Goal: Navigation & Orientation: Find specific page/section

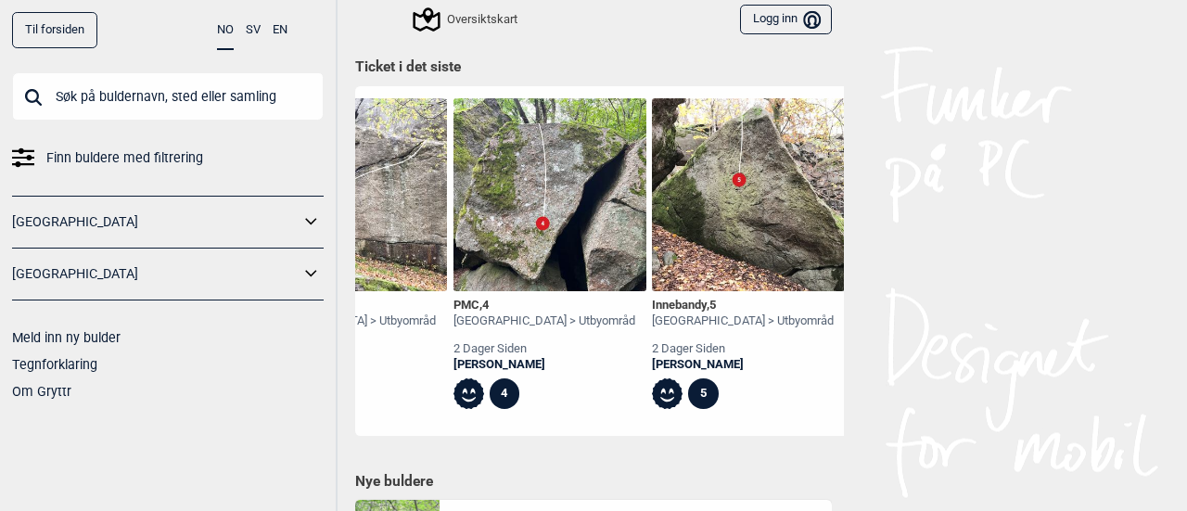
scroll to position [0, 3297]
click at [748, 26] on button "Logg inn Bruker" at bounding box center [786, 20] width 92 height 31
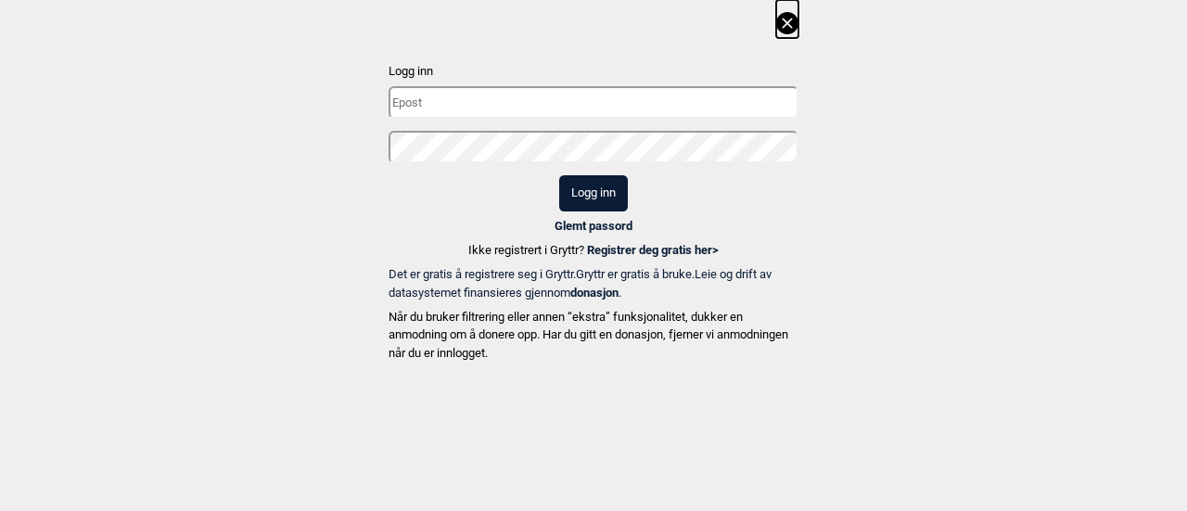
type input "[EMAIL_ADDRESS][DOMAIN_NAME]"
click at [598, 171] on div at bounding box center [594, 153] width 410 height 45
click at [595, 187] on button "Logg inn" at bounding box center [593, 193] width 69 height 36
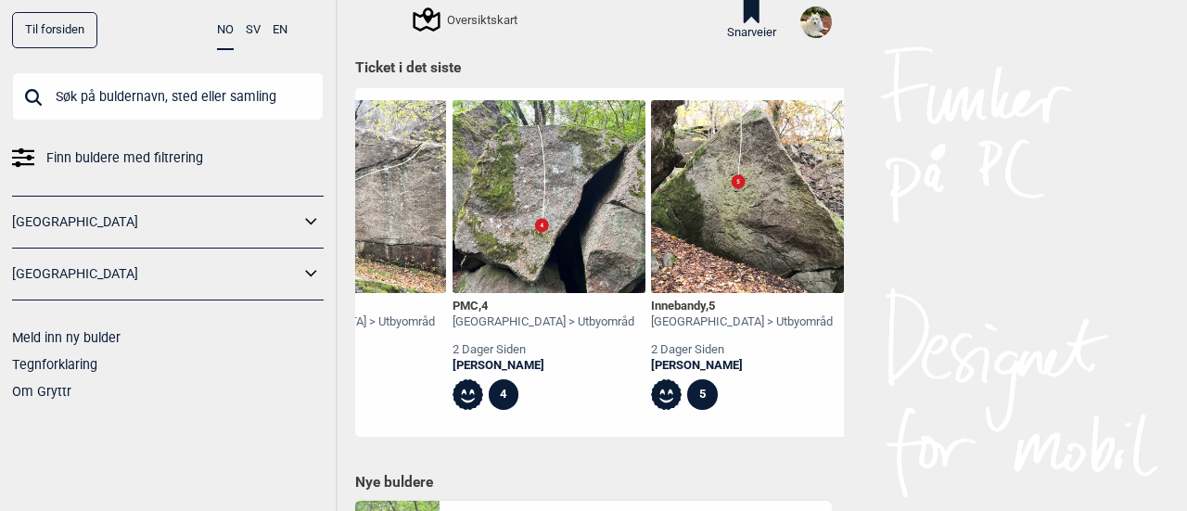
scroll to position [810, 0]
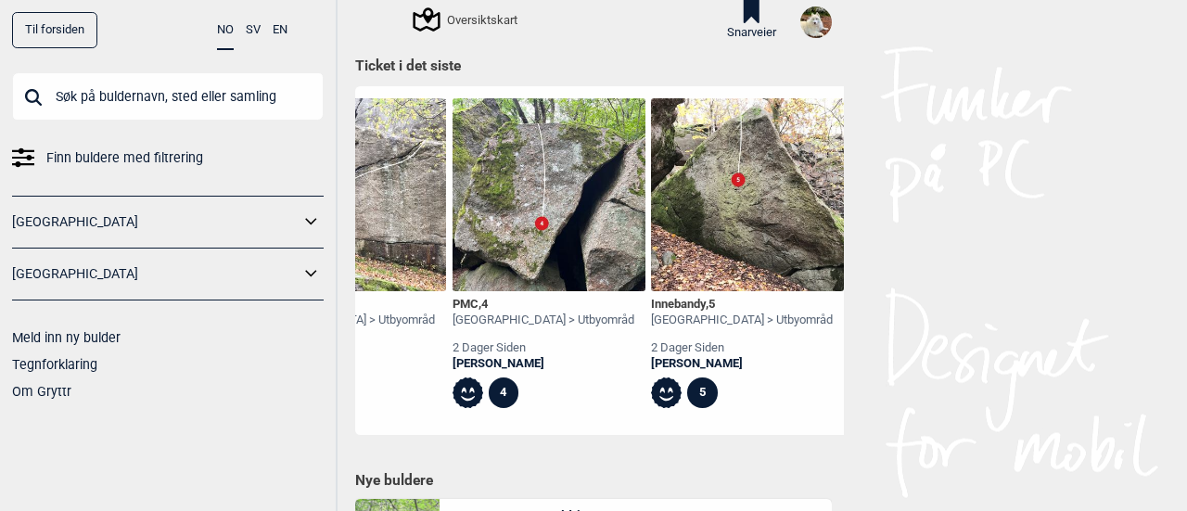
click at [745, 11] on icon at bounding box center [752, 11] width 16 height 23
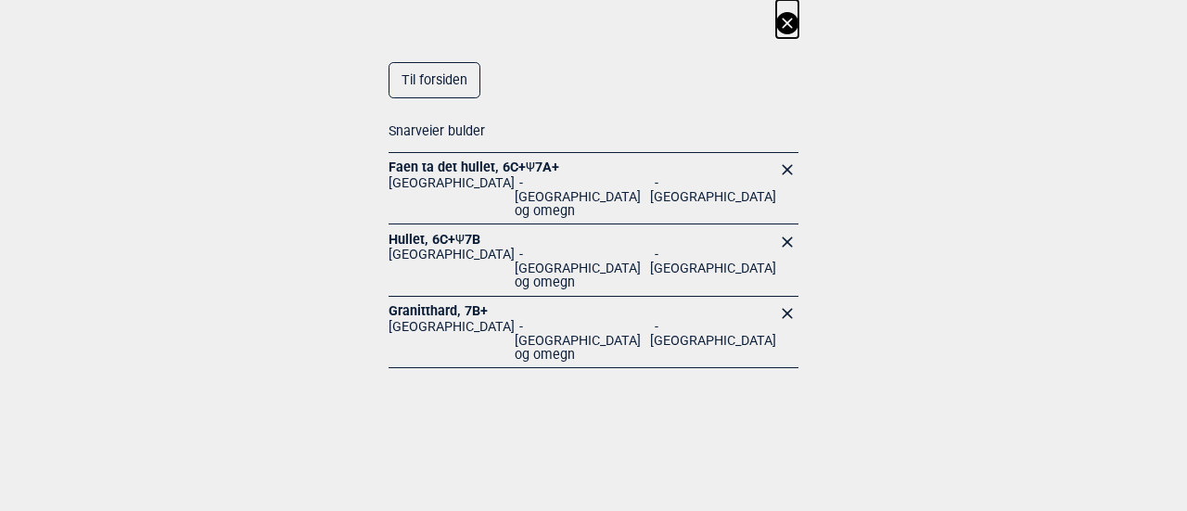
click at [429, 303] on link "Granitthard , 7B+" at bounding box center [438, 310] width 99 height 15
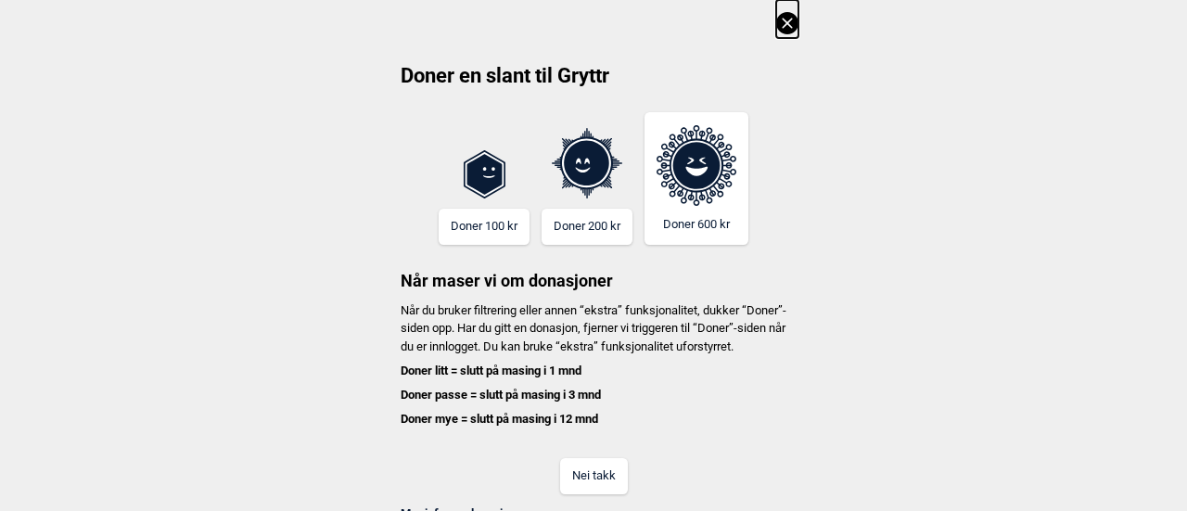
click at [599, 481] on button "Nei takk" at bounding box center [594, 476] width 68 height 36
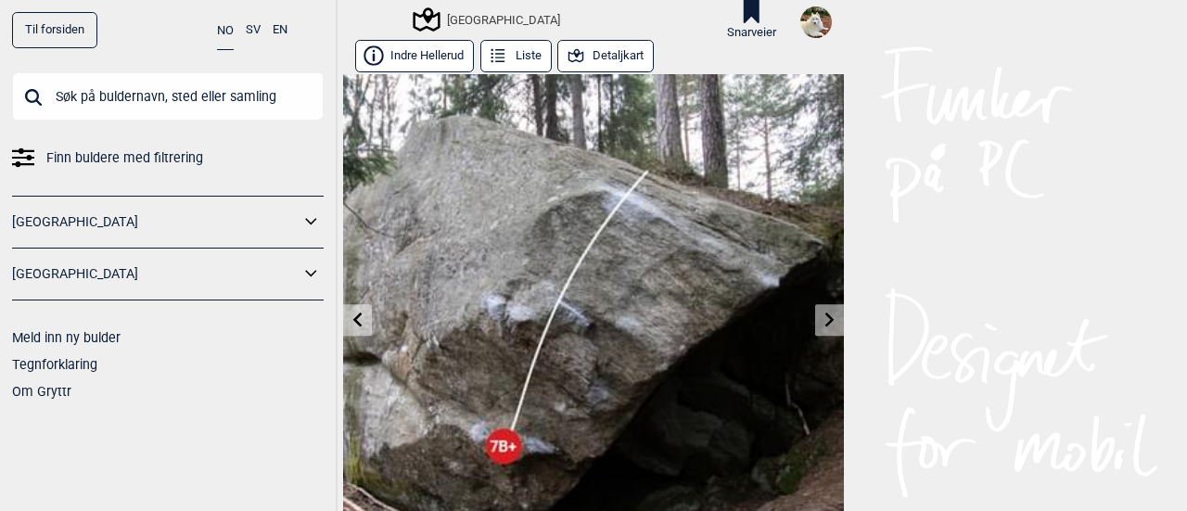
click at [605, 57] on button "Detaljkart" at bounding box center [605, 56] width 96 height 32
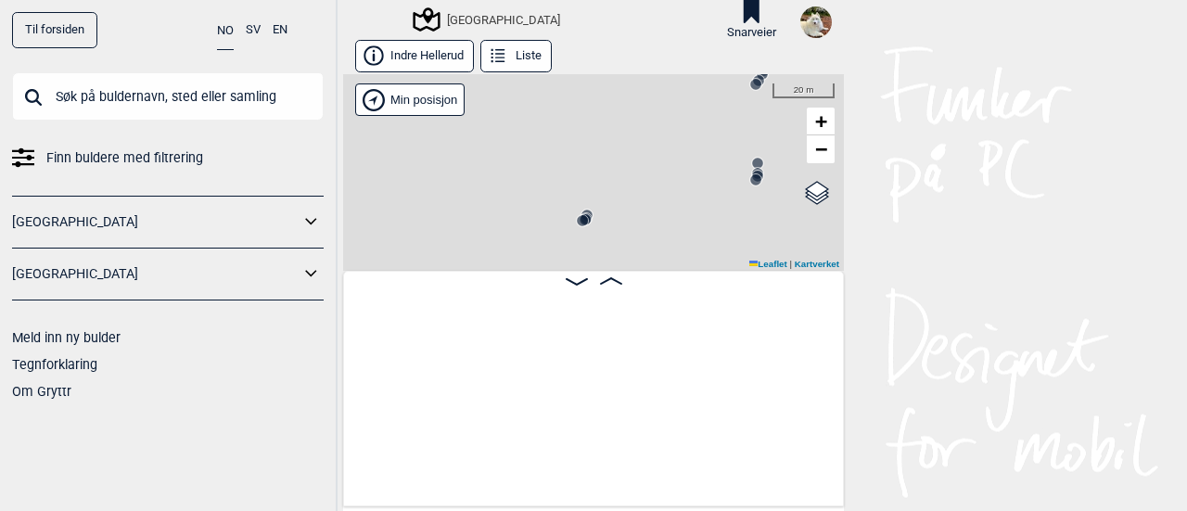
scroll to position [0, 6112]
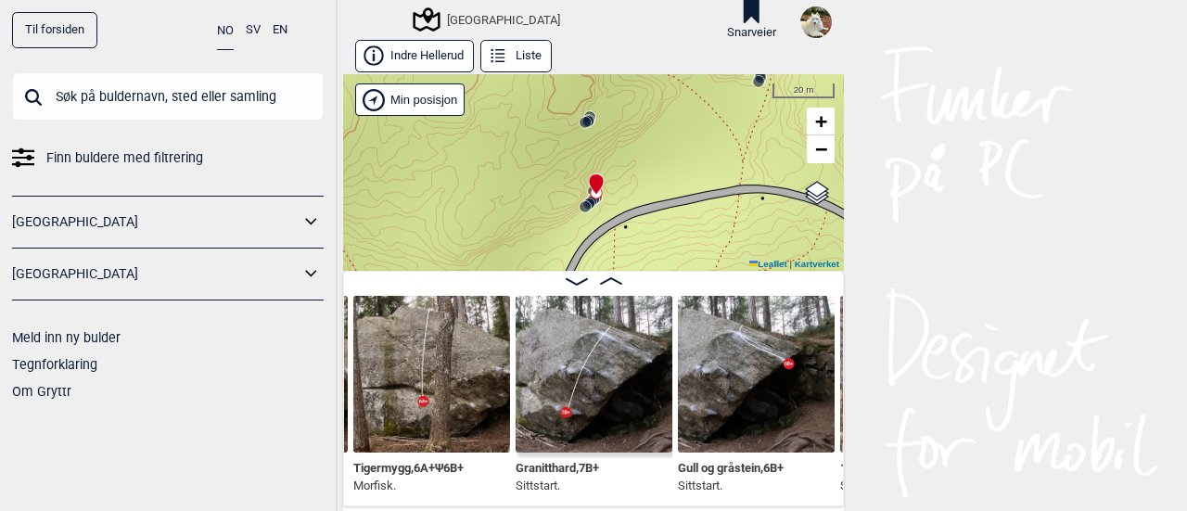
drag, startPoint x: 715, startPoint y: 215, endPoint x: 721, endPoint y: 116, distance: 99.4
click at [721, 116] on div "Speidersteinen Barnehageveggen Cowboyveggen Bølerveggen [GEOGRAPHIC_DATA]" at bounding box center [593, 172] width 501 height 197
click at [573, 281] on icon at bounding box center [577, 281] width 22 height 7
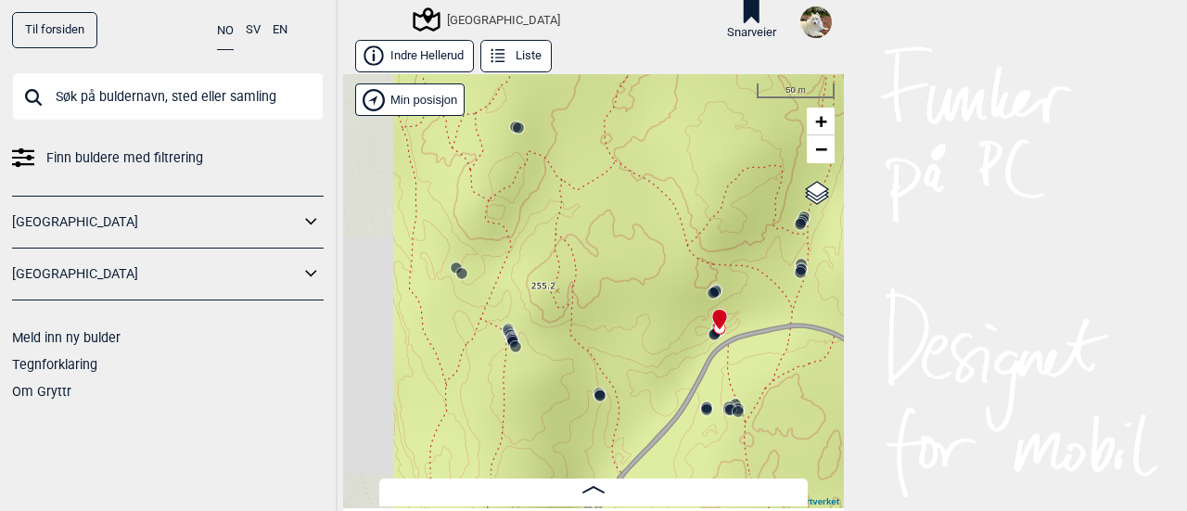
drag, startPoint x: 518, startPoint y: 266, endPoint x: 639, endPoint y: 344, distance: 144.3
click at [639, 344] on div "Speidersteinen Barnehageveggen Cowboyveggen Bølerveggen [GEOGRAPHIC_DATA]" at bounding box center [593, 291] width 501 height 434
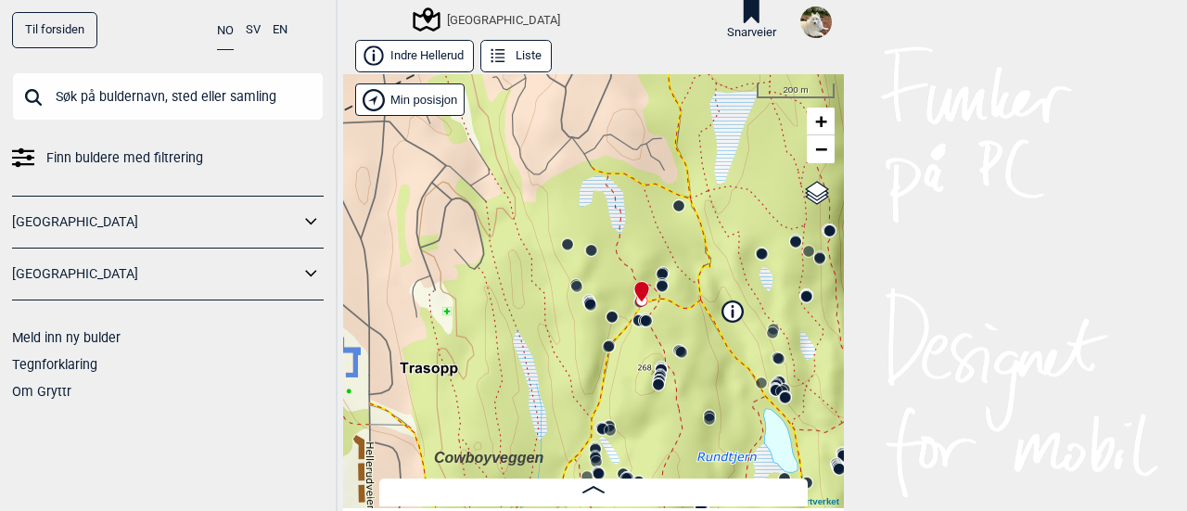
drag, startPoint x: 627, startPoint y: 338, endPoint x: 605, endPoint y: 299, distance: 44.9
click at [605, 299] on div "Speidersteinen Barnehageveggen Cowboyveggen Bølerveggen [GEOGRAPHIC_DATA]" at bounding box center [593, 291] width 501 height 434
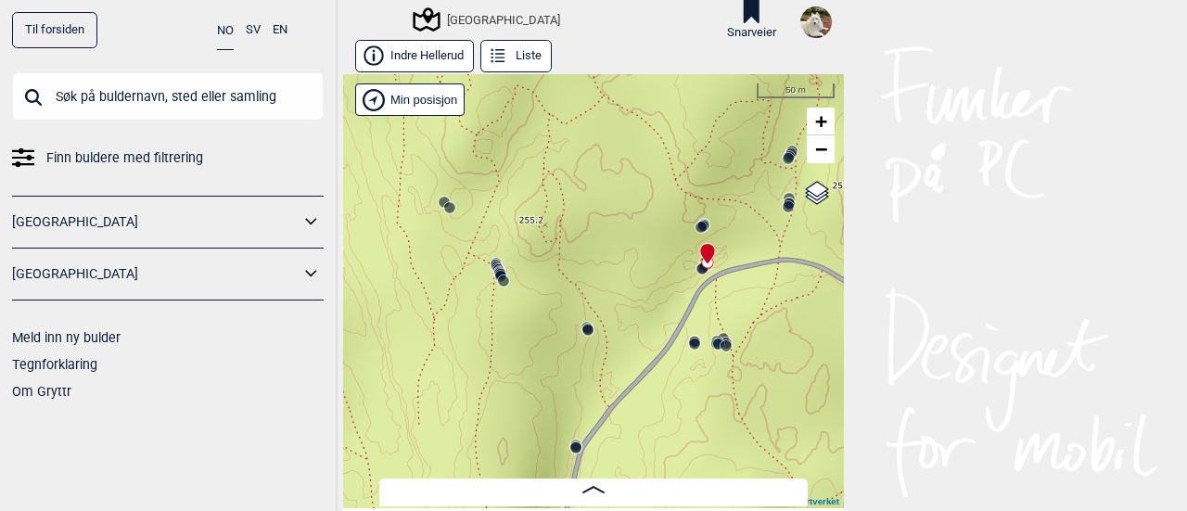
drag, startPoint x: 603, startPoint y: 296, endPoint x: 577, endPoint y: 253, distance: 49.9
click at [577, 253] on div "Speidersteinen Barnehageveggen Cowboyveggen Bølerveggen [GEOGRAPHIC_DATA]" at bounding box center [593, 291] width 501 height 434
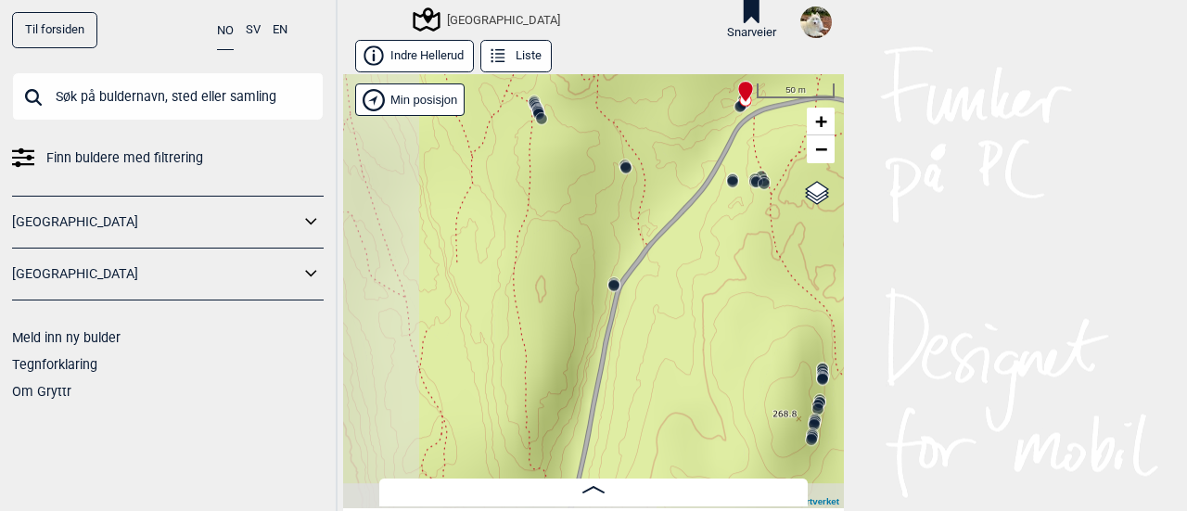
drag, startPoint x: 627, startPoint y: 344, endPoint x: 772, endPoint y: 162, distance: 232.3
click at [772, 162] on div "Speidersteinen Barnehageveggen Cowboyveggen Bølerveggen [GEOGRAPHIC_DATA]" at bounding box center [593, 291] width 501 height 434
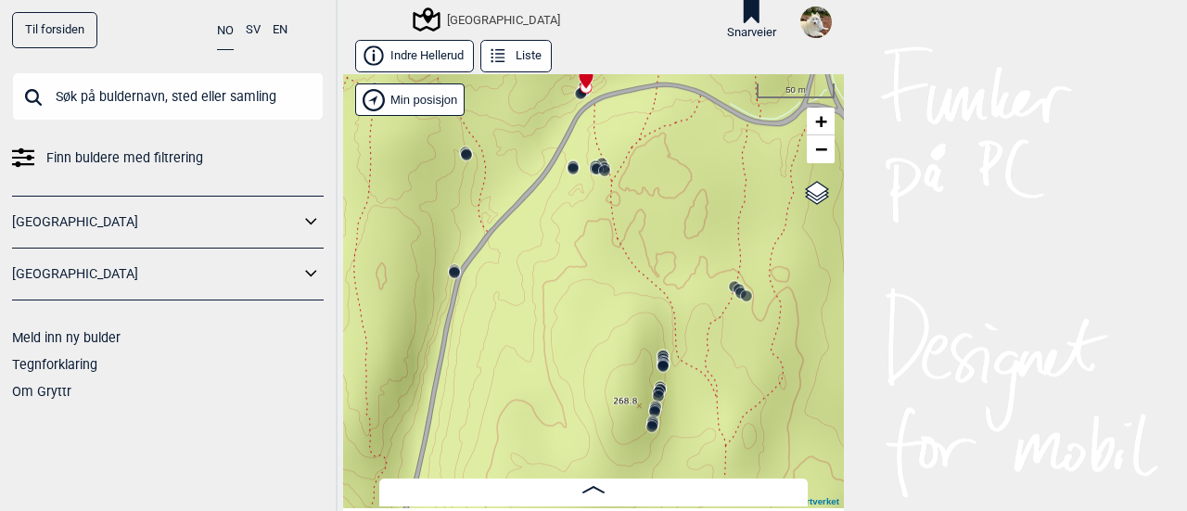
drag, startPoint x: 690, startPoint y: 383, endPoint x: 486, endPoint y: 398, distance: 204.6
click at [486, 398] on div "Speidersteinen Barnehageveggen Cowboyveggen Bølerveggen [GEOGRAPHIC_DATA]" at bounding box center [593, 291] width 501 height 434
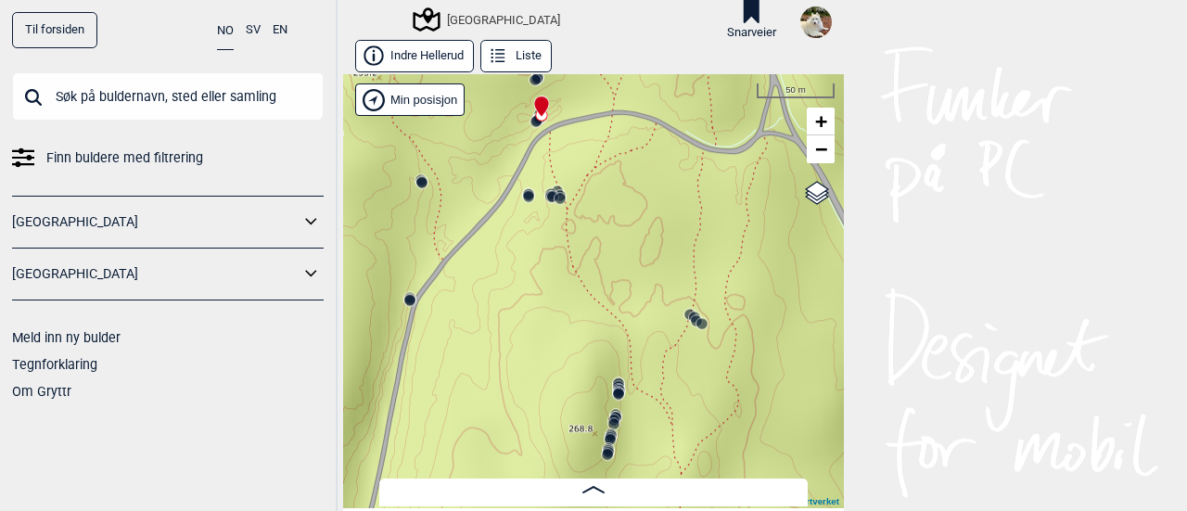
click at [608, 420] on circle at bounding box center [613, 423] width 11 height 11
click at [582, 495] on span at bounding box center [593, 490] width 22 height 16
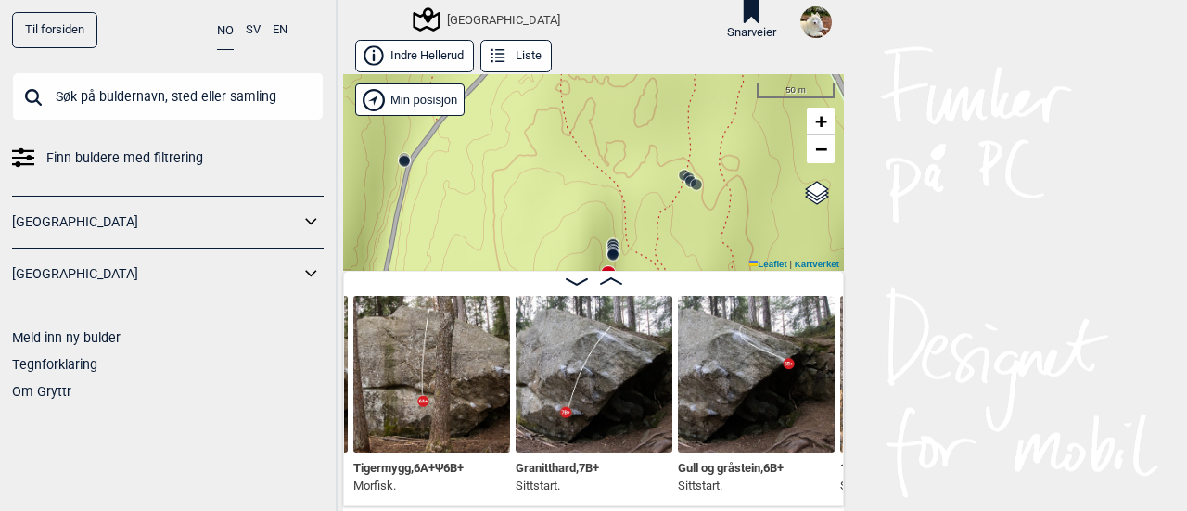
drag, startPoint x: 673, startPoint y: 170, endPoint x: 664, endPoint y: 32, distance: 138.5
click at [664, 32] on div "Til forsiden NO SV EN Finn buldere med filtrering [GEOGRAPHIC_DATA] [GEOGRAPHIC…" at bounding box center [593, 255] width 1187 height 511
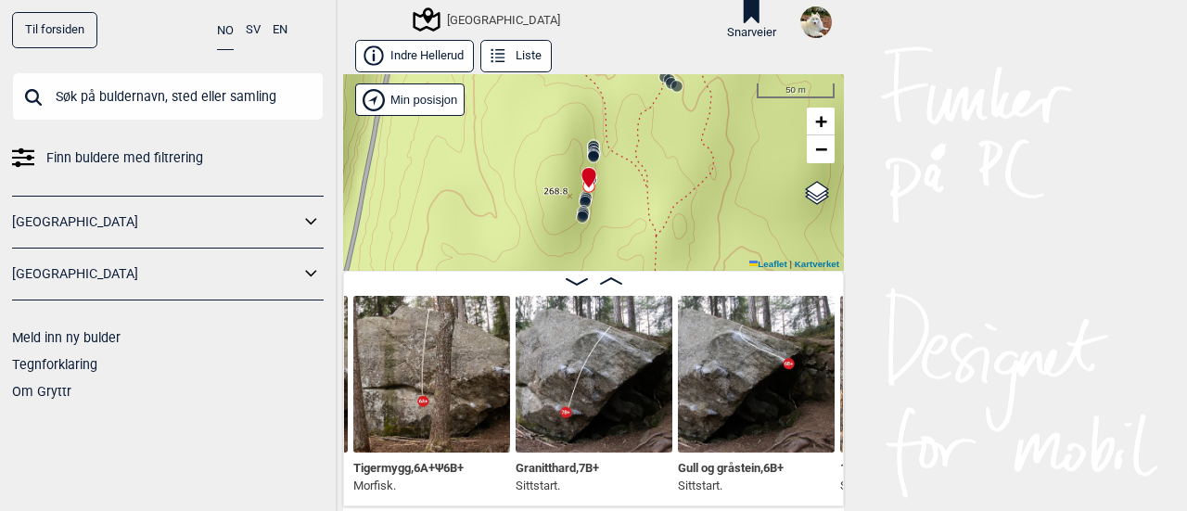
drag, startPoint x: 633, startPoint y: 160, endPoint x: 616, endPoint y: 62, distance: 99.7
click at [616, 62] on div "Indre Hellerud Liste Speidersteinen Barnehageveggen Cowboyveggen Bølerveggen [G…" at bounding box center [593, 273] width 501 height 467
click at [578, 196] on circle at bounding box center [584, 202] width 12 height 12
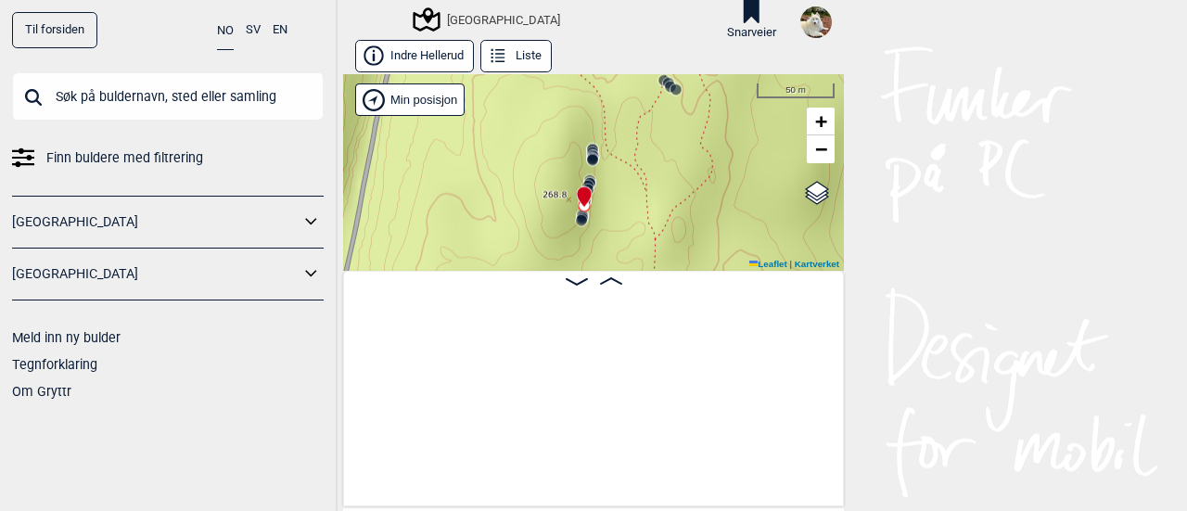
scroll to position [0, 25107]
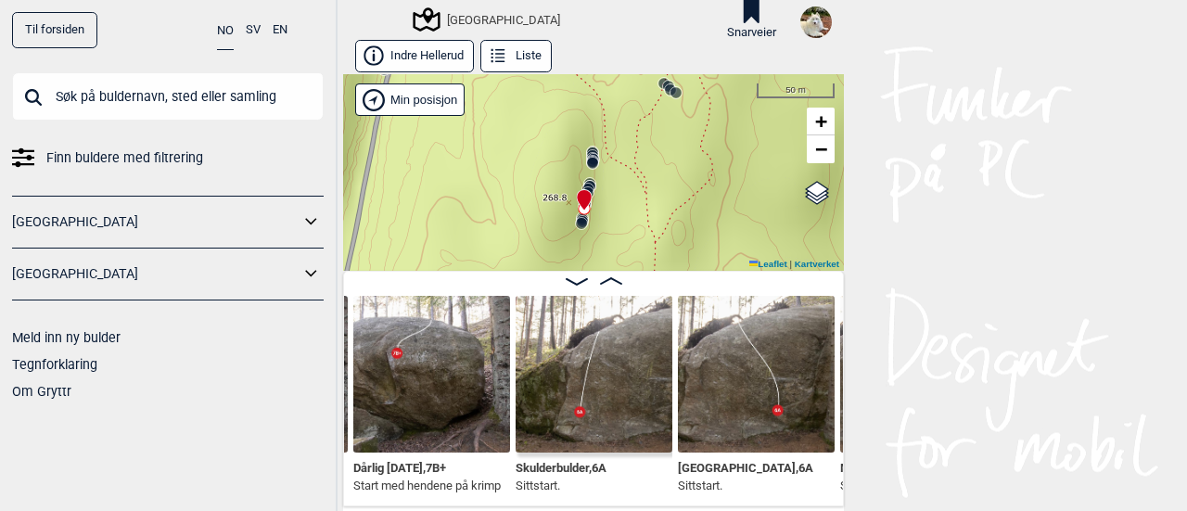
click at [576, 220] on circle at bounding box center [581, 223] width 11 height 11
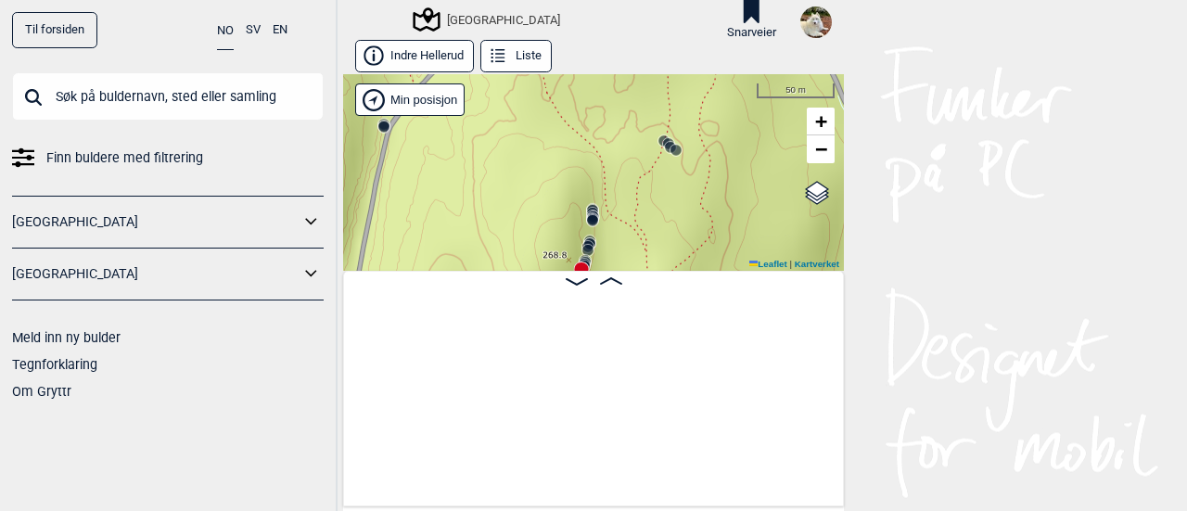
scroll to position [0, 24480]
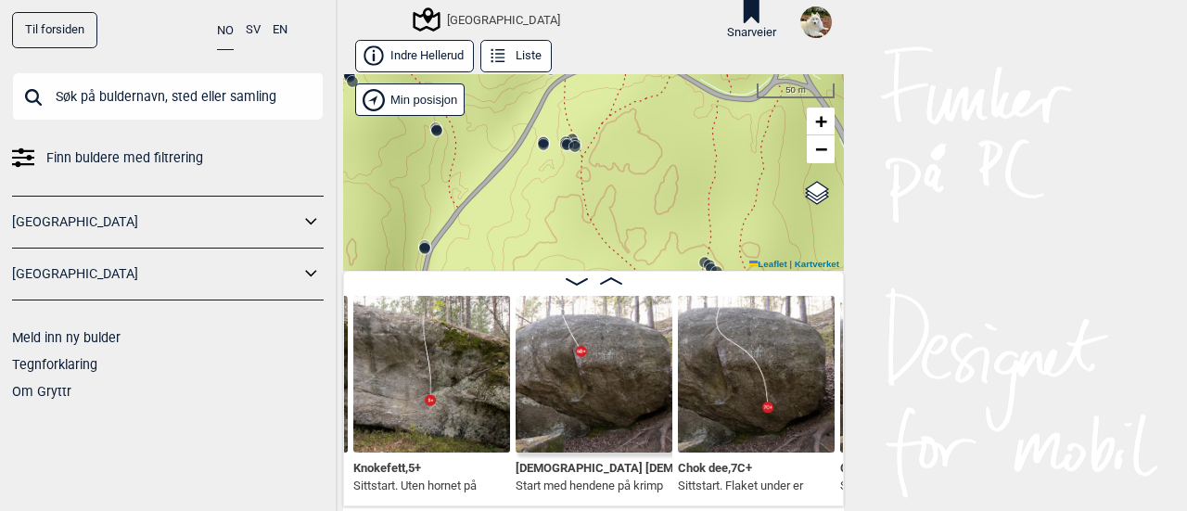
drag, startPoint x: 560, startPoint y: 197, endPoint x: 603, endPoint y: 252, distance: 70.1
click at [603, 252] on div "Speidersteinen Barnehageveggen Cowboyveggen Bølerveggen [GEOGRAPHIC_DATA]" at bounding box center [593, 172] width 501 height 197
click at [744, 13] on icon at bounding box center [752, 11] width 16 height 23
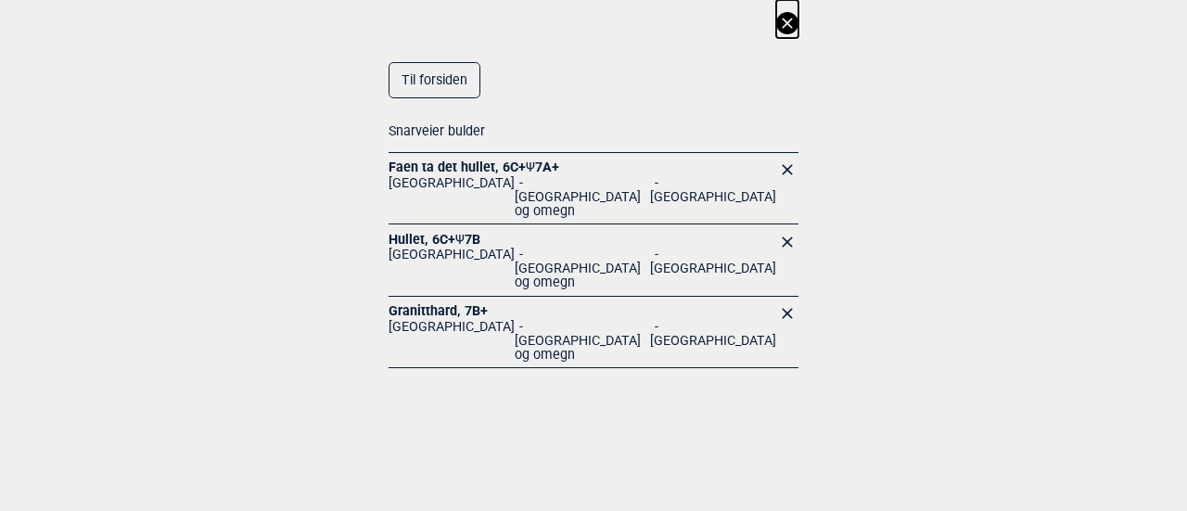
click at [430, 303] on link "Granitthard , 7B+" at bounding box center [438, 310] width 99 height 15
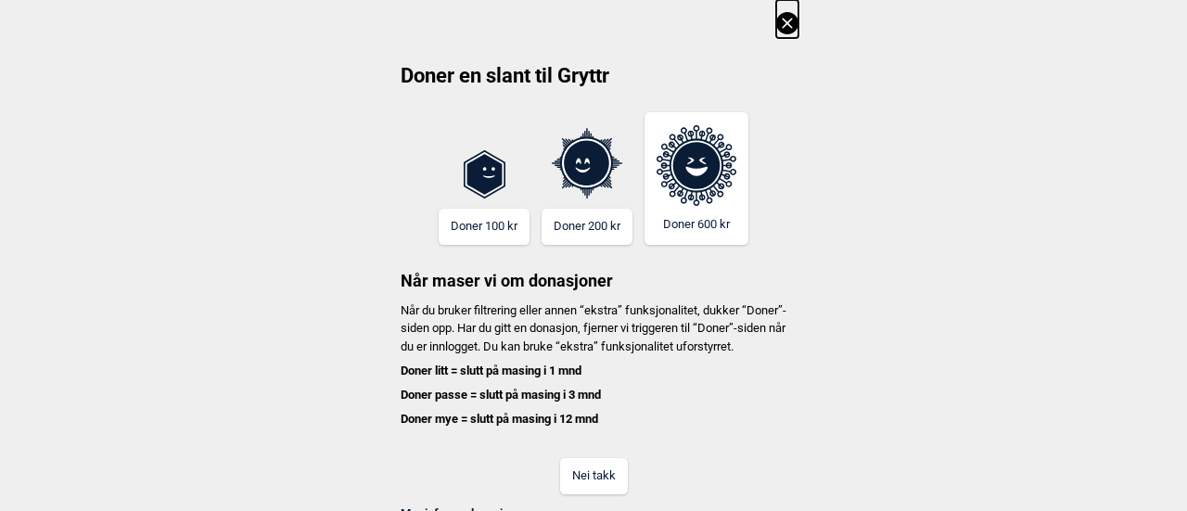
click at [573, 487] on button "Nei takk" at bounding box center [594, 476] width 68 height 36
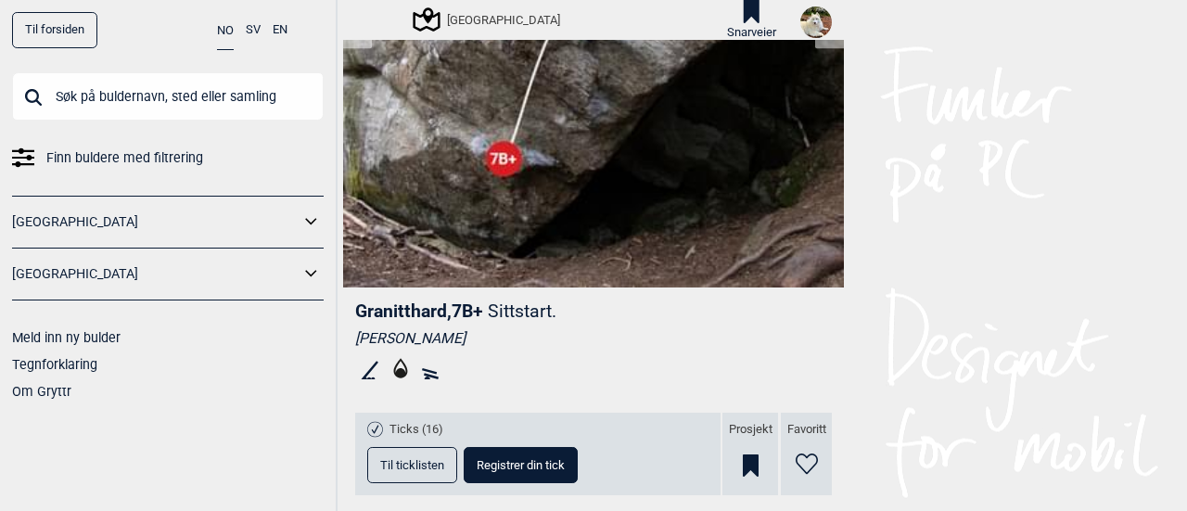
scroll to position [288, 0]
click at [386, 465] on span "Til ticklisten" at bounding box center [412, 464] width 64 height 12
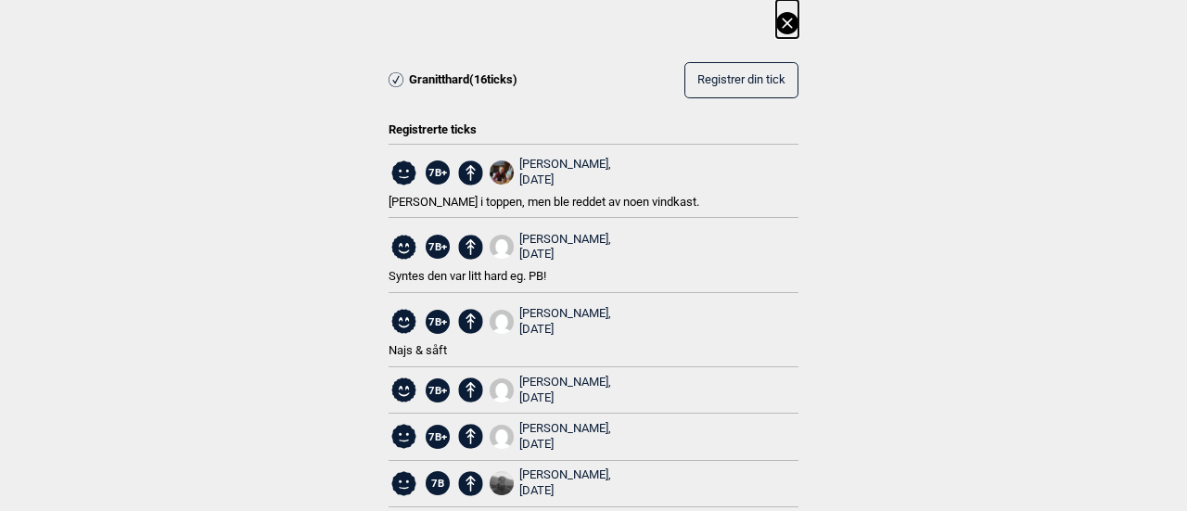
click at [776, 25] on icon at bounding box center [787, 23] width 22 height 22
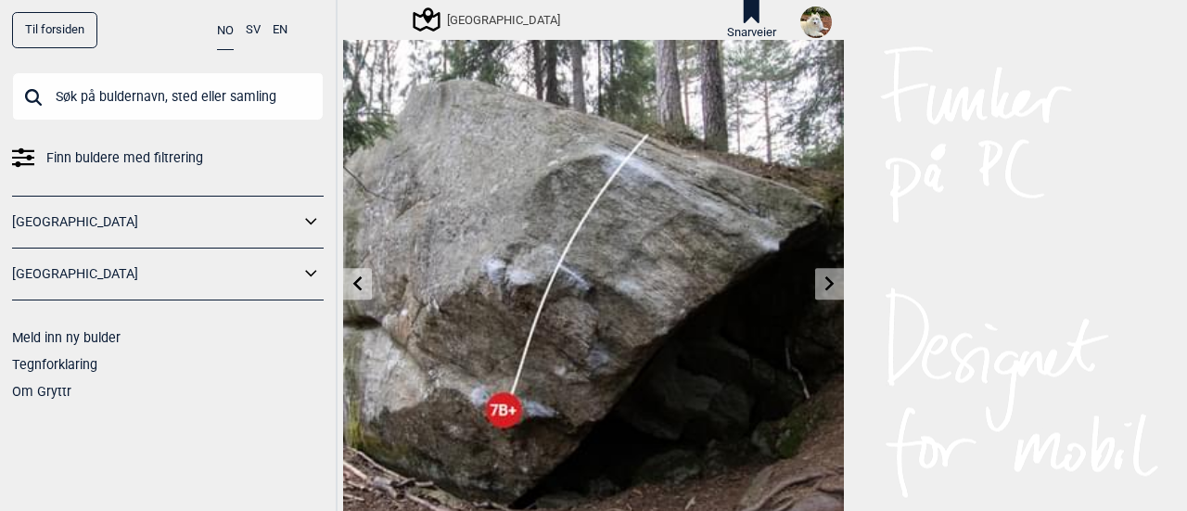
scroll to position [0, 0]
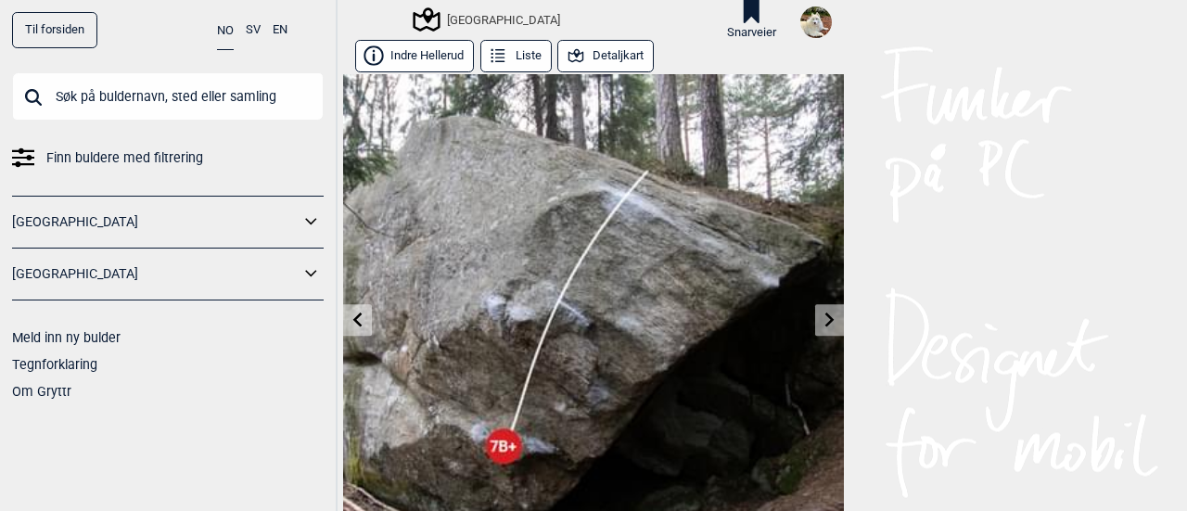
click at [590, 62] on button "Detaljkart" at bounding box center [605, 56] width 96 height 32
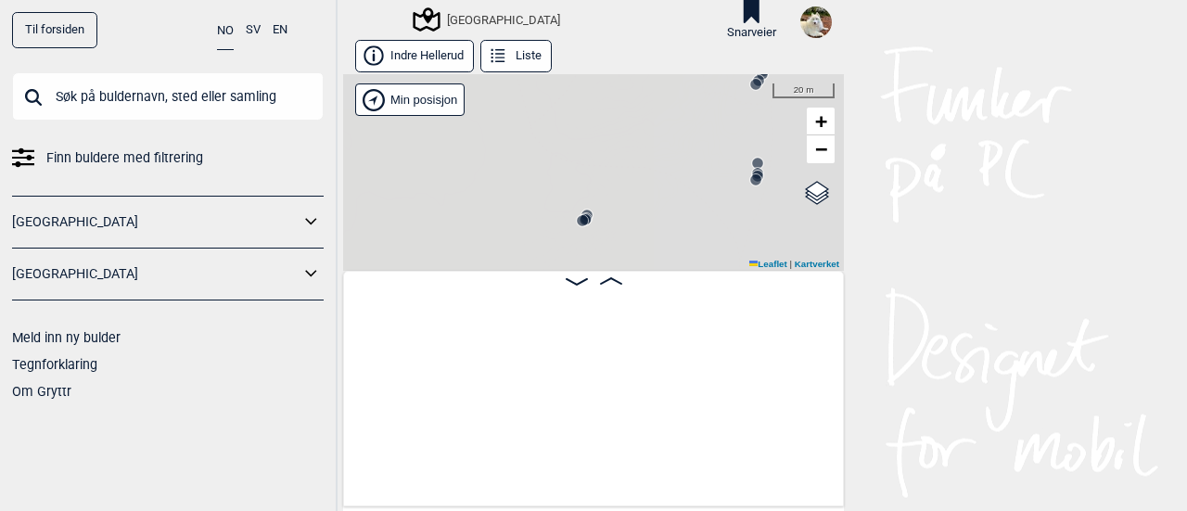
scroll to position [0, 6112]
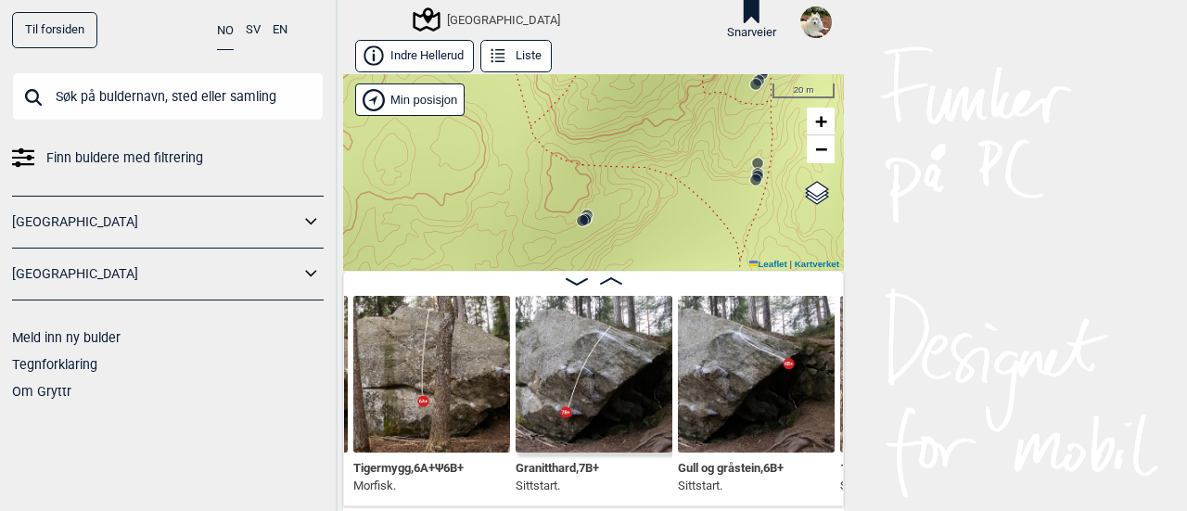
click at [566, 283] on icon at bounding box center [577, 281] width 22 height 7
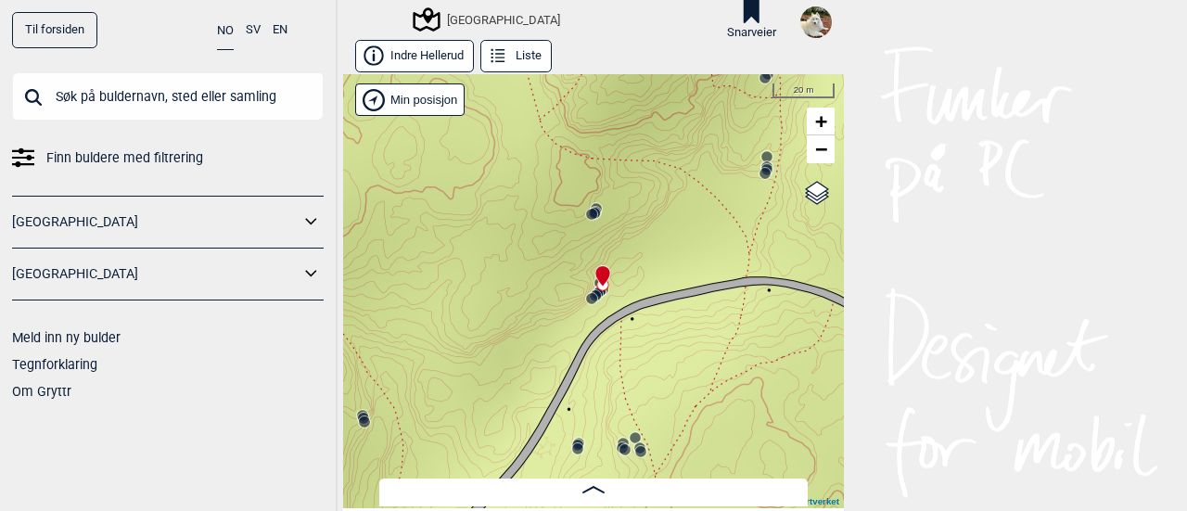
drag, startPoint x: 653, startPoint y: 323, endPoint x: 692, endPoint y: 327, distance: 39.2
click at [692, 327] on div "Speidersteinen Barnehageveggen Cowboyveggen Bølerveggen [GEOGRAPHIC_DATA]" at bounding box center [593, 291] width 501 height 434
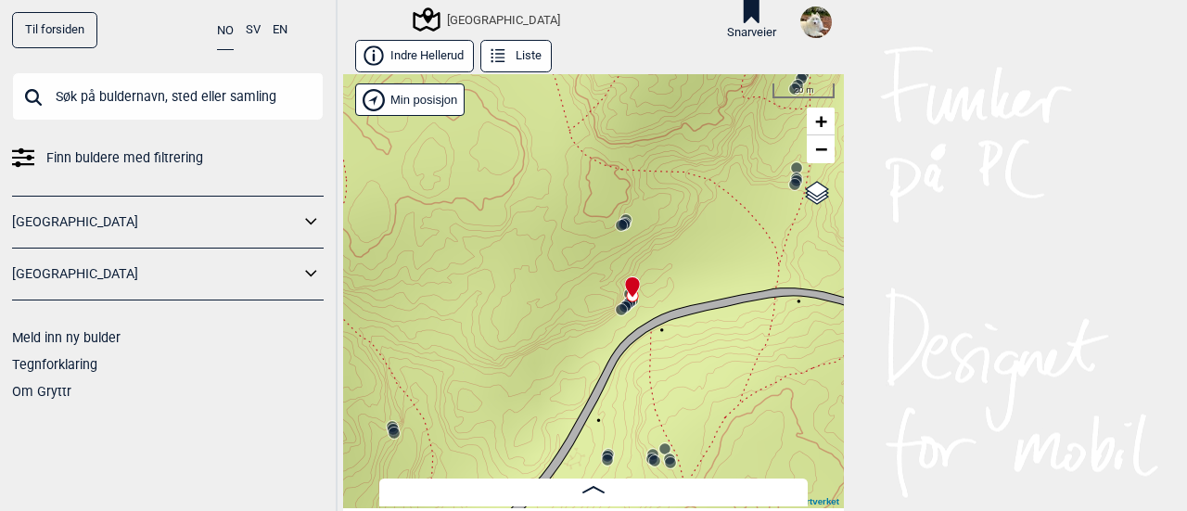
click at [592, 490] on icon at bounding box center [593, 489] width 22 height 7
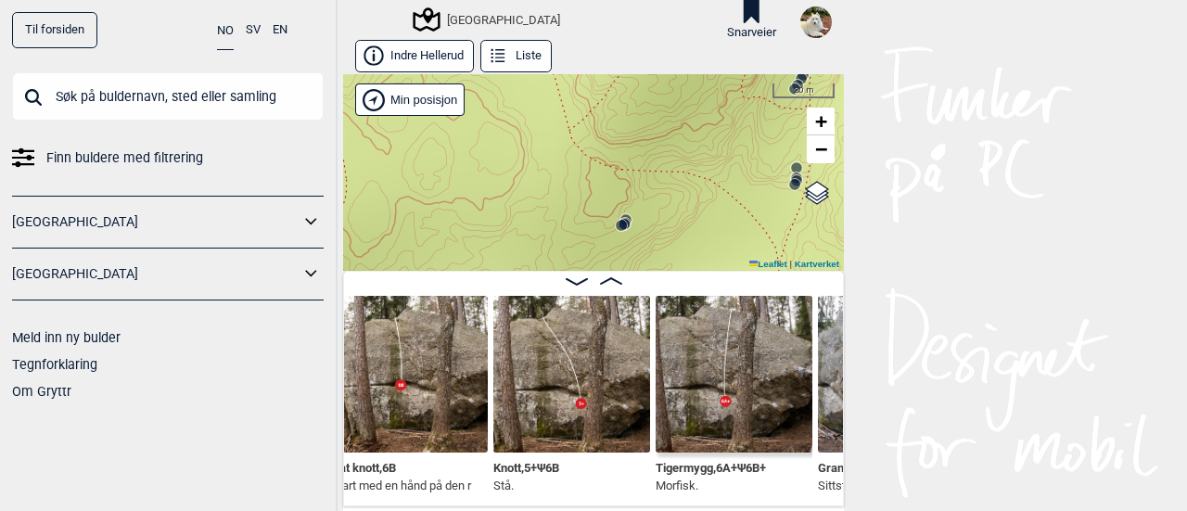
scroll to position [0, 5813]
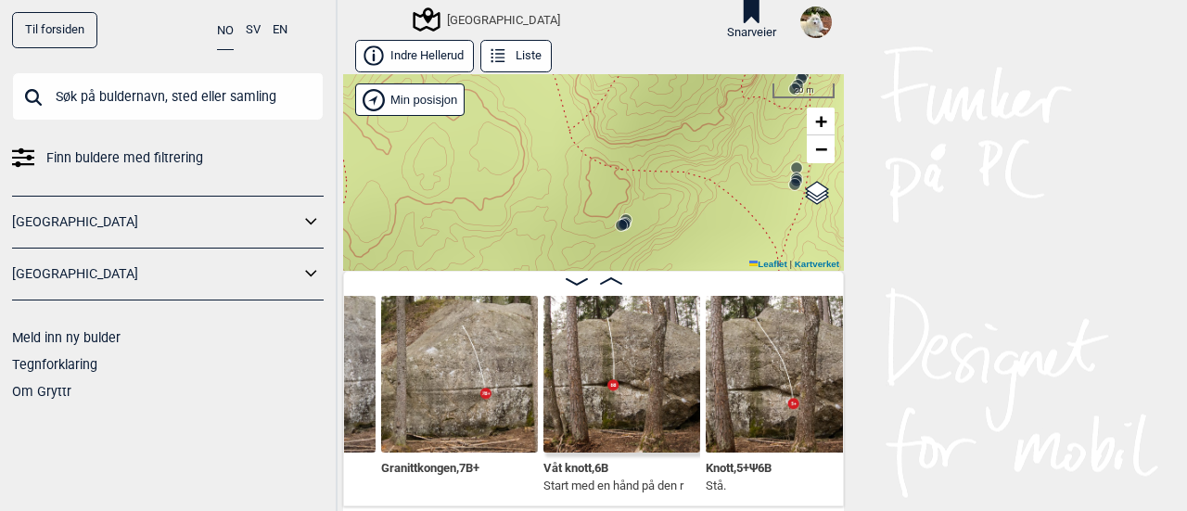
scroll to position [0, 5613]
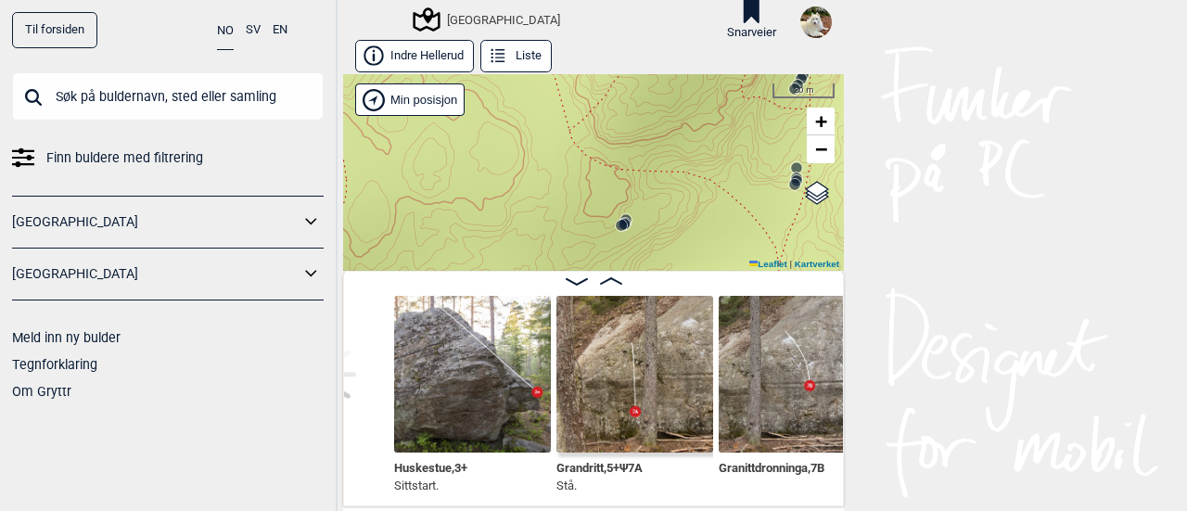
scroll to position [0, 5125]
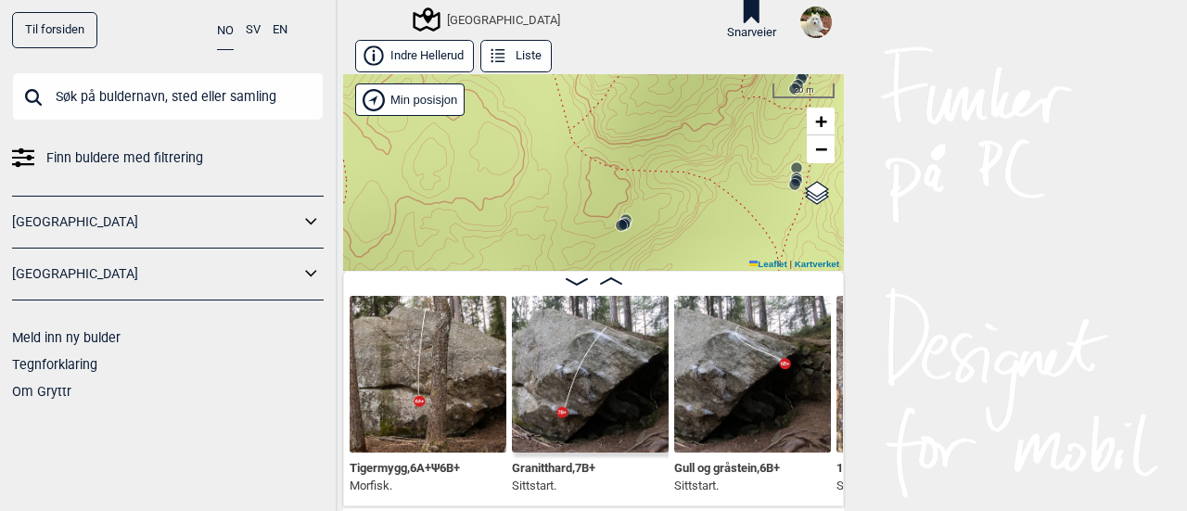
scroll to position [0, 6149]
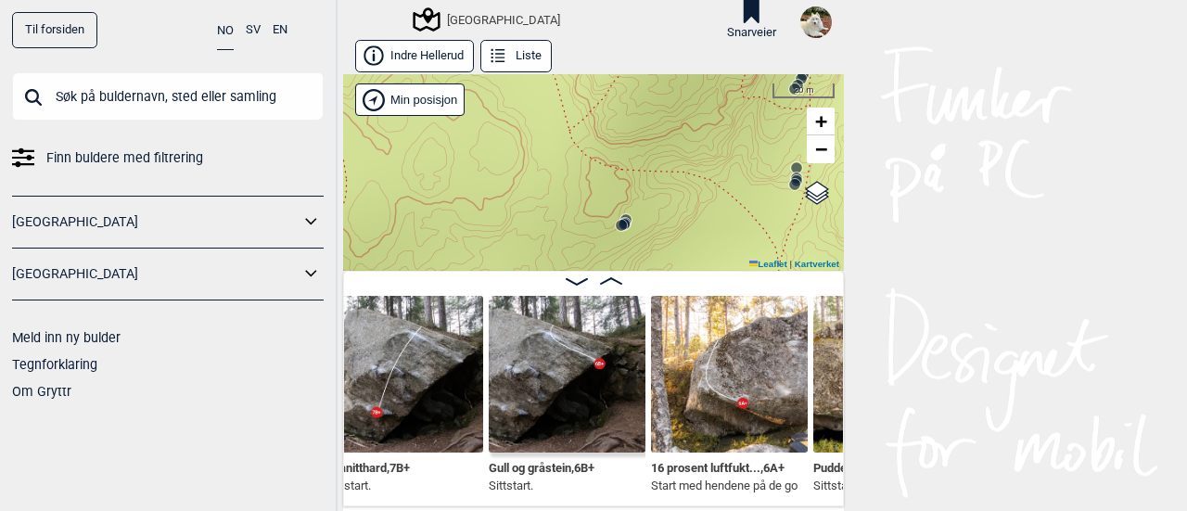
scroll to position [0, 6336]
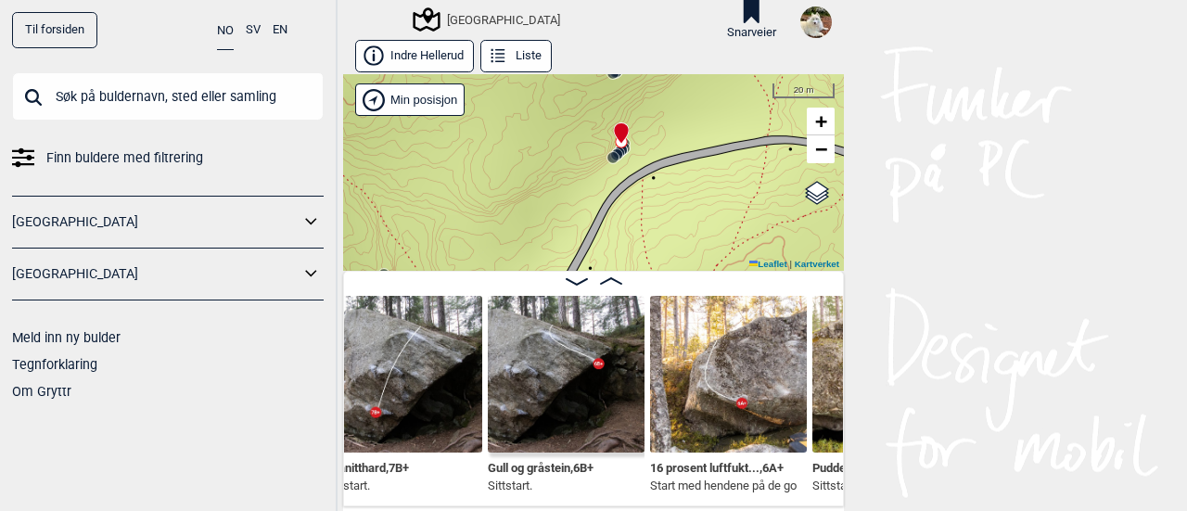
drag, startPoint x: 548, startPoint y: 240, endPoint x: 540, endPoint y: 89, distance: 151.4
click at [540, 89] on div "Speidersteinen Barnehageveggen Cowboyveggen Bølerveggen [GEOGRAPHIC_DATA]" at bounding box center [593, 172] width 501 height 197
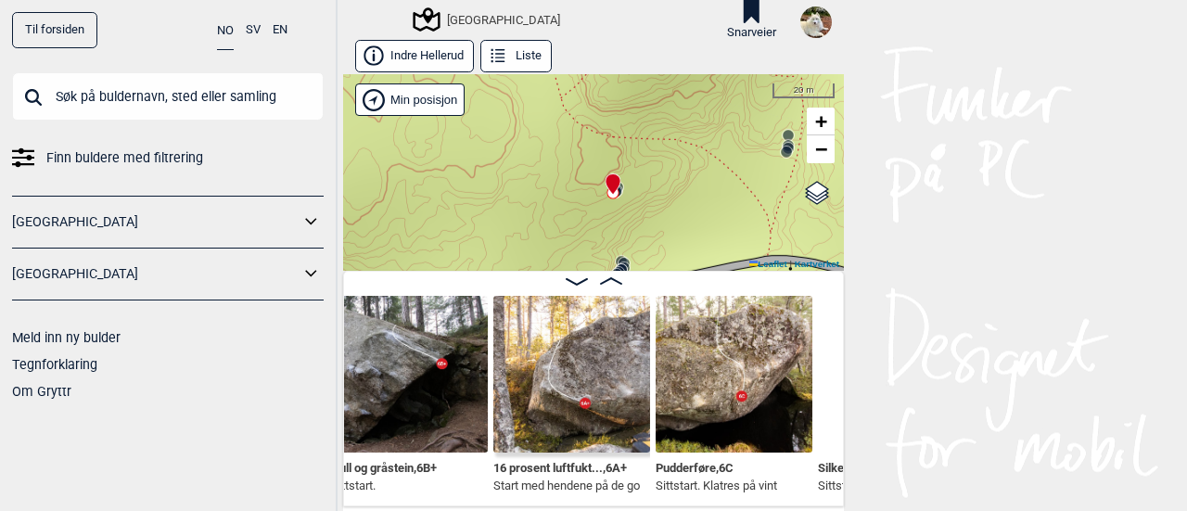
scroll to position [0, 6495]
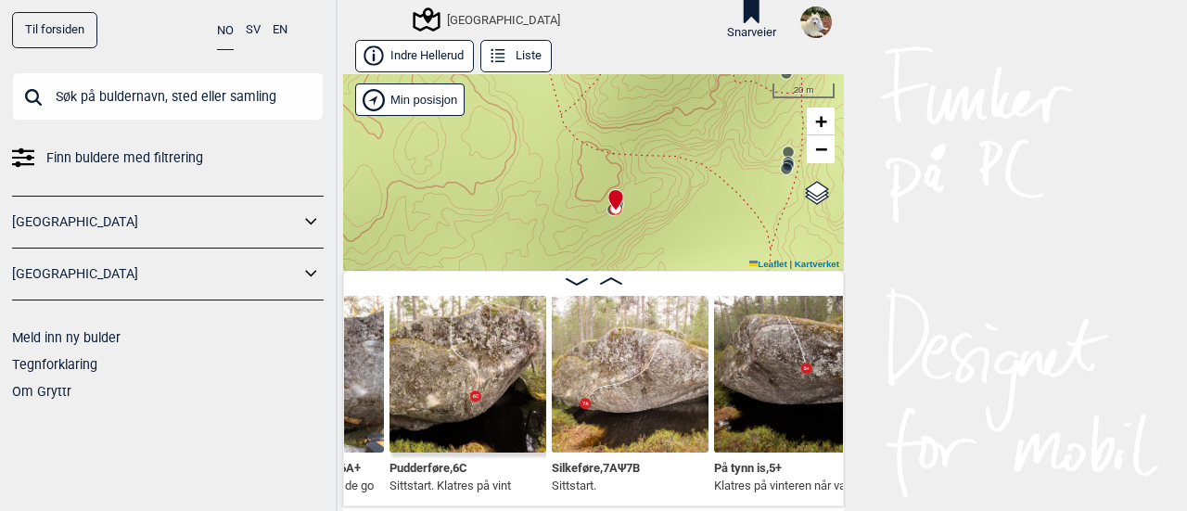
scroll to position [0, 6784]
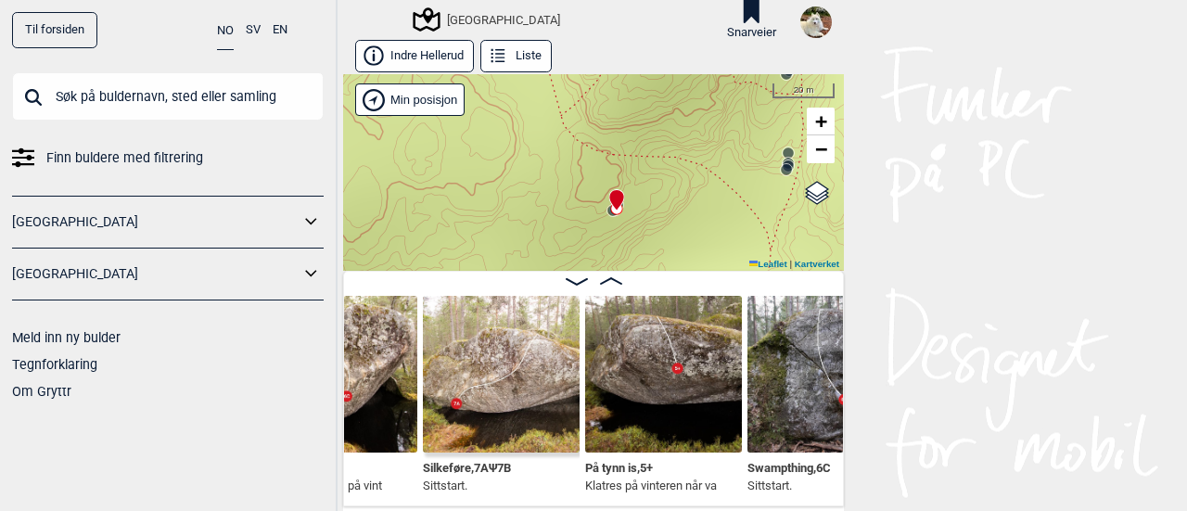
scroll to position [0, 7027]
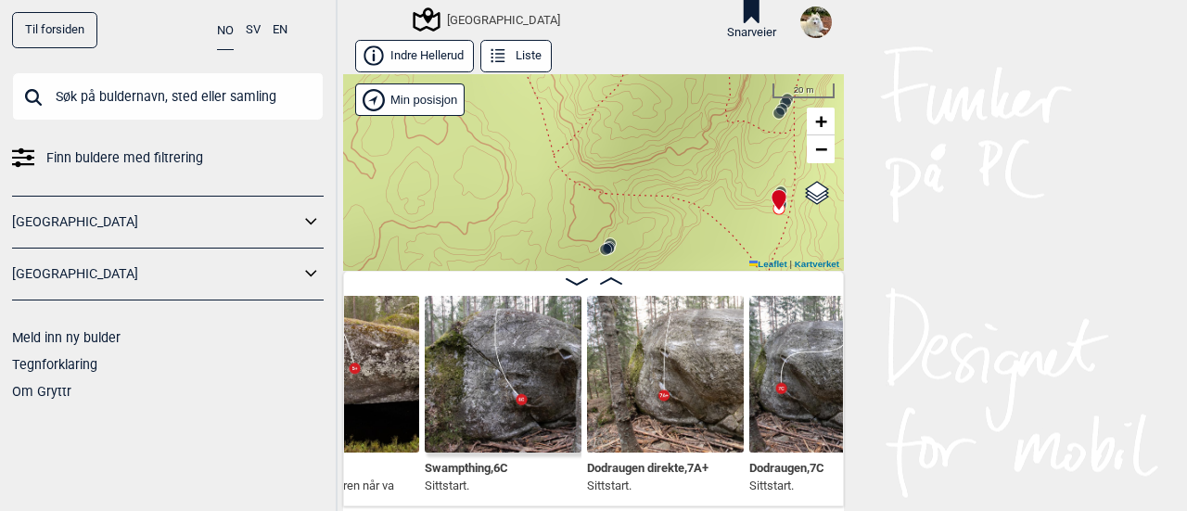
scroll to position [0, 7215]
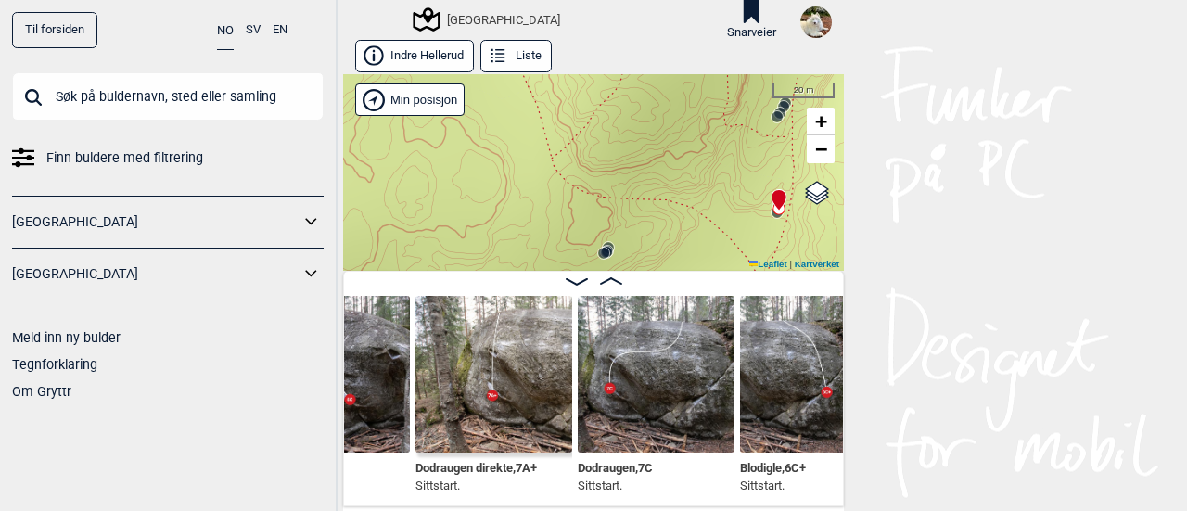
scroll to position [0, 7386]
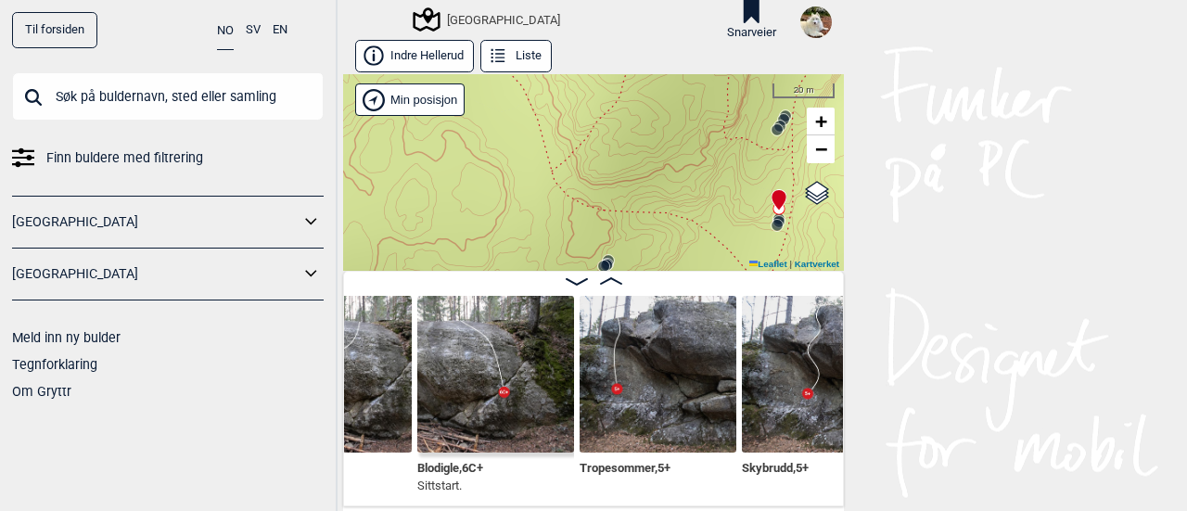
scroll to position [0, 7712]
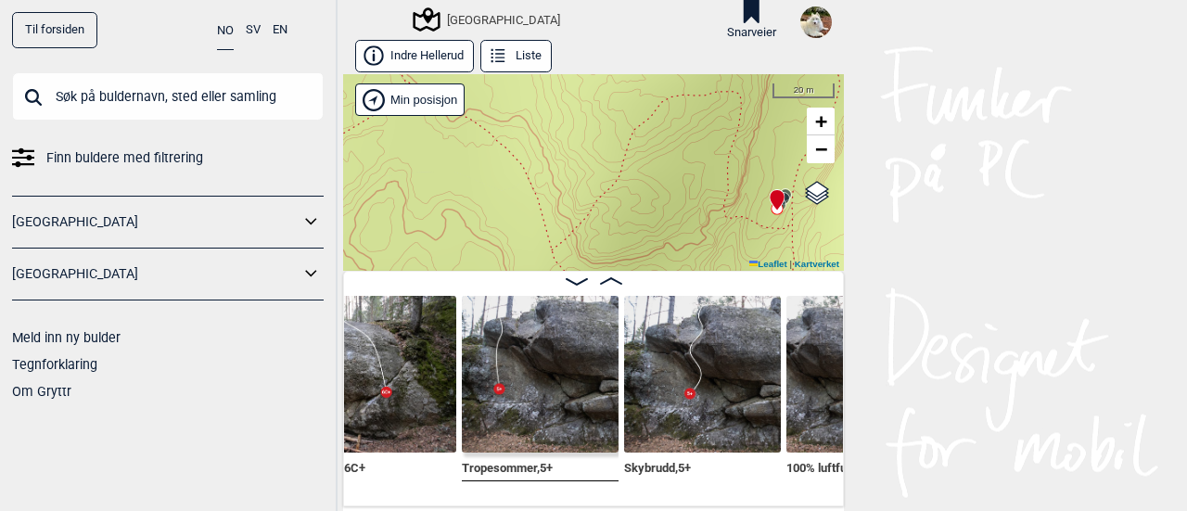
scroll to position [0, 7973]
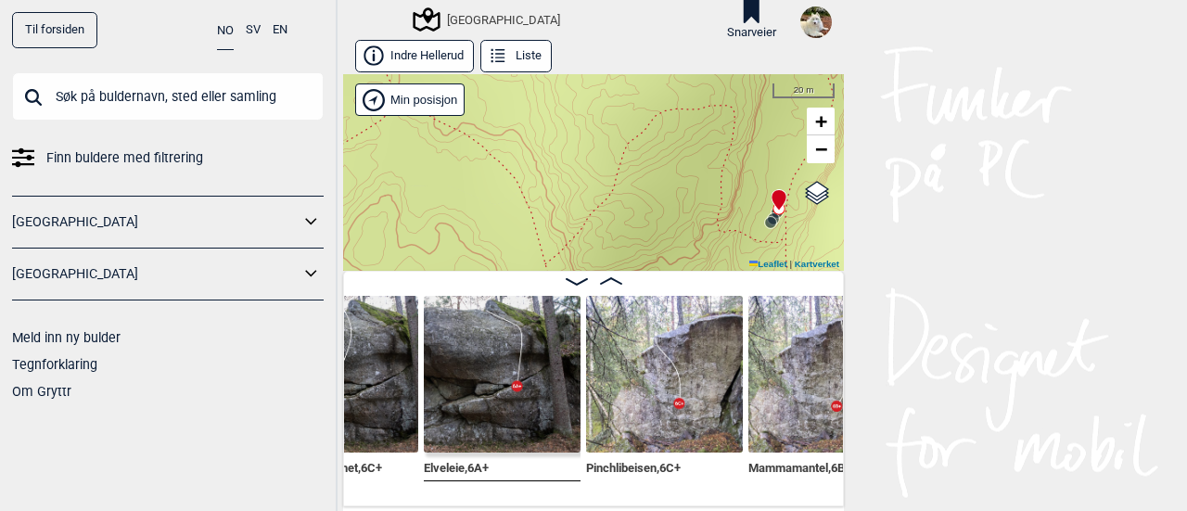
scroll to position [0, 8349]
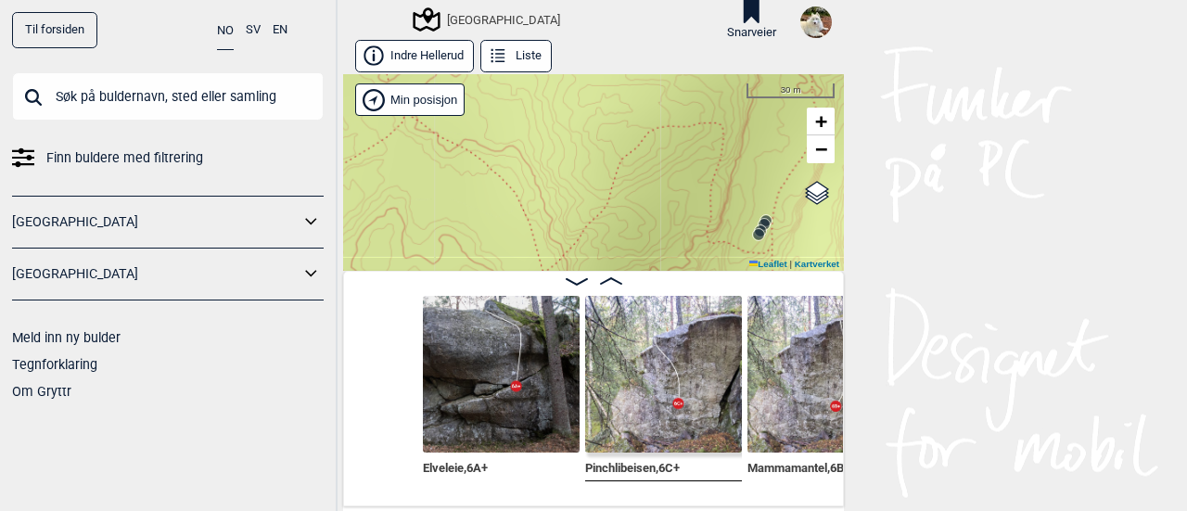
scroll to position [0, 8594]
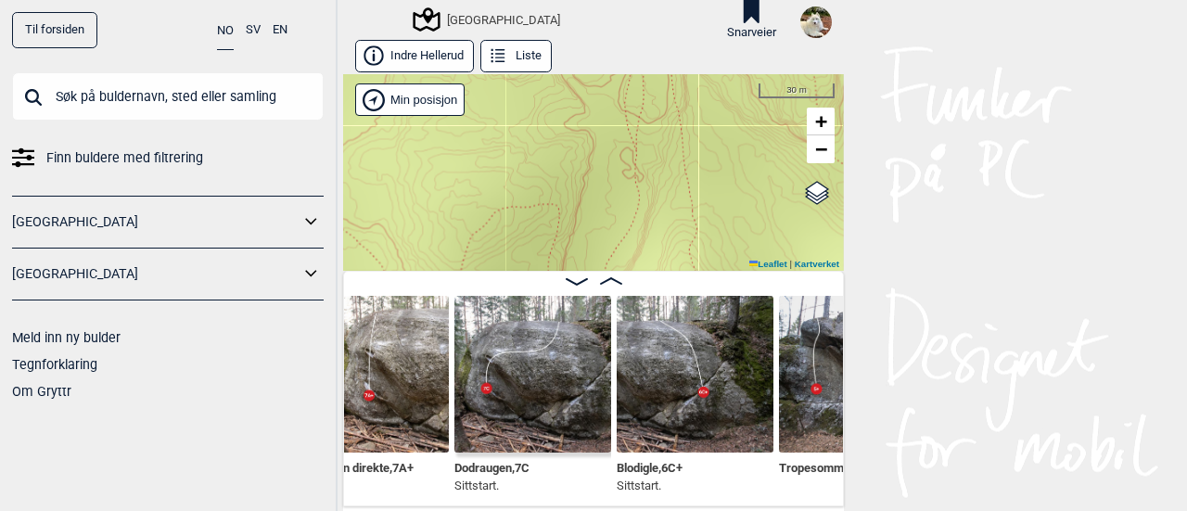
scroll to position [0, 7505]
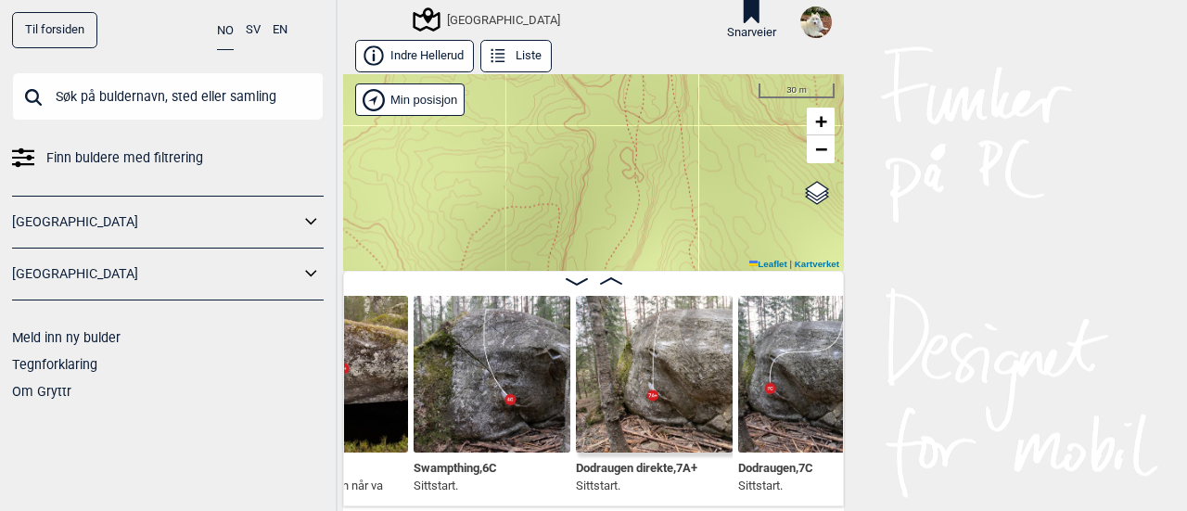
scroll to position [0, 7221]
click at [647, 369] on img at bounding box center [655, 374] width 157 height 157
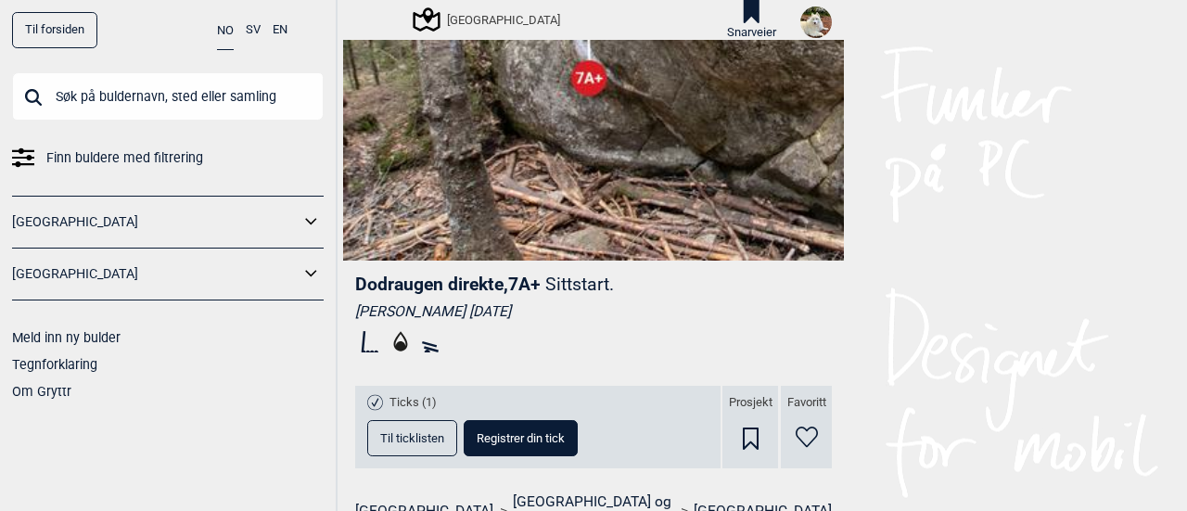
scroll to position [314, 0]
click at [440, 429] on button "Til ticklisten" at bounding box center [412, 439] width 90 height 36
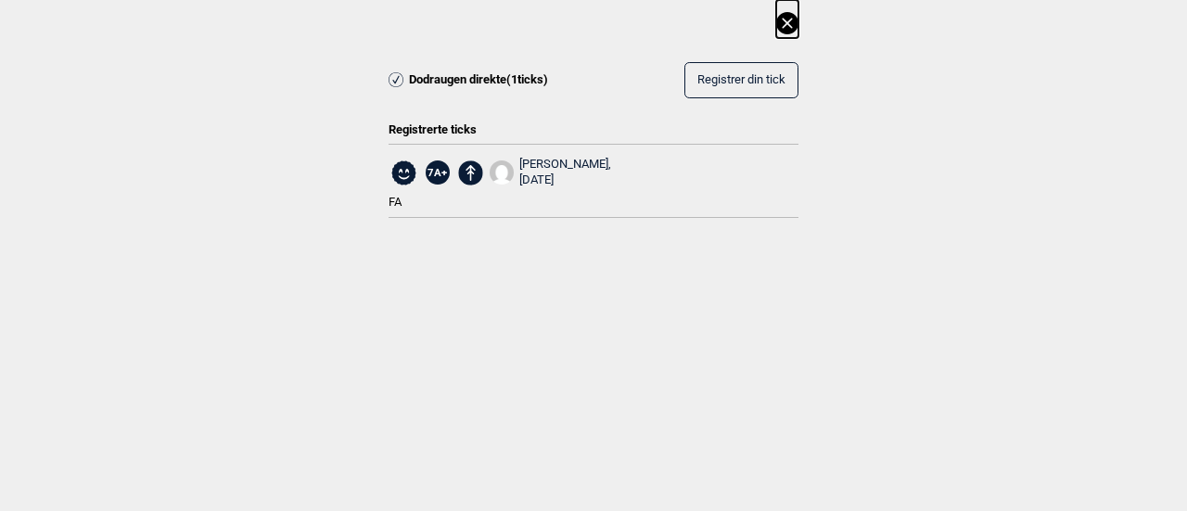
click at [785, 26] on icon at bounding box center [787, 23] width 10 height 10
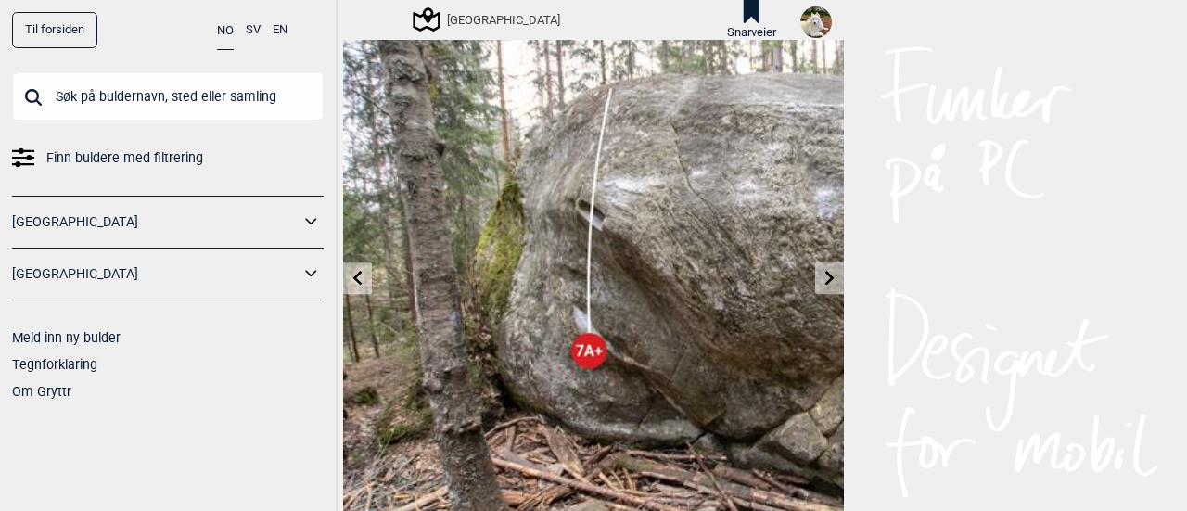
scroll to position [40, 0]
click at [829, 268] on link at bounding box center [829, 280] width 29 height 31
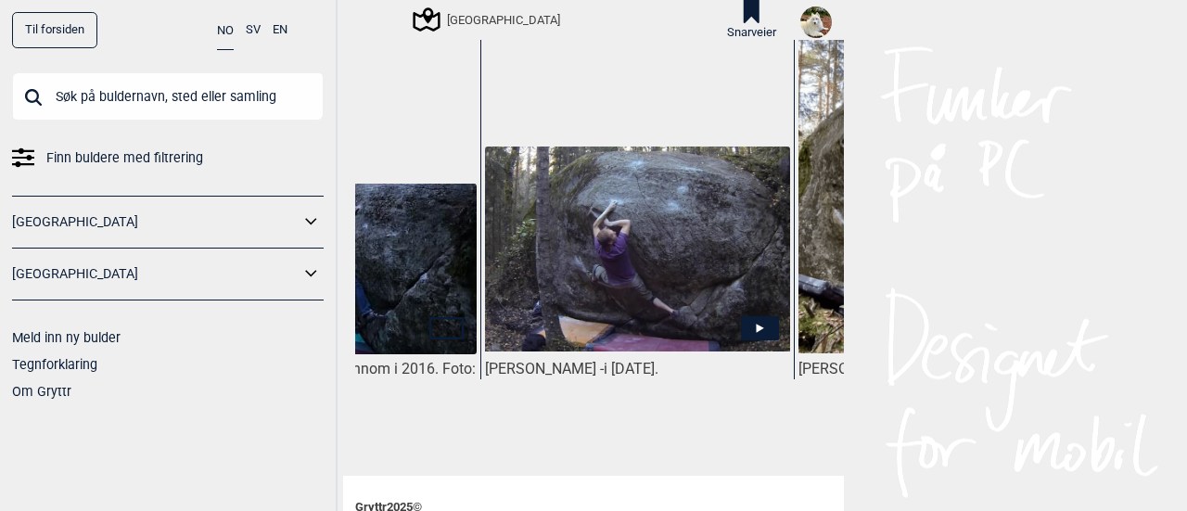
scroll to position [0, 505]
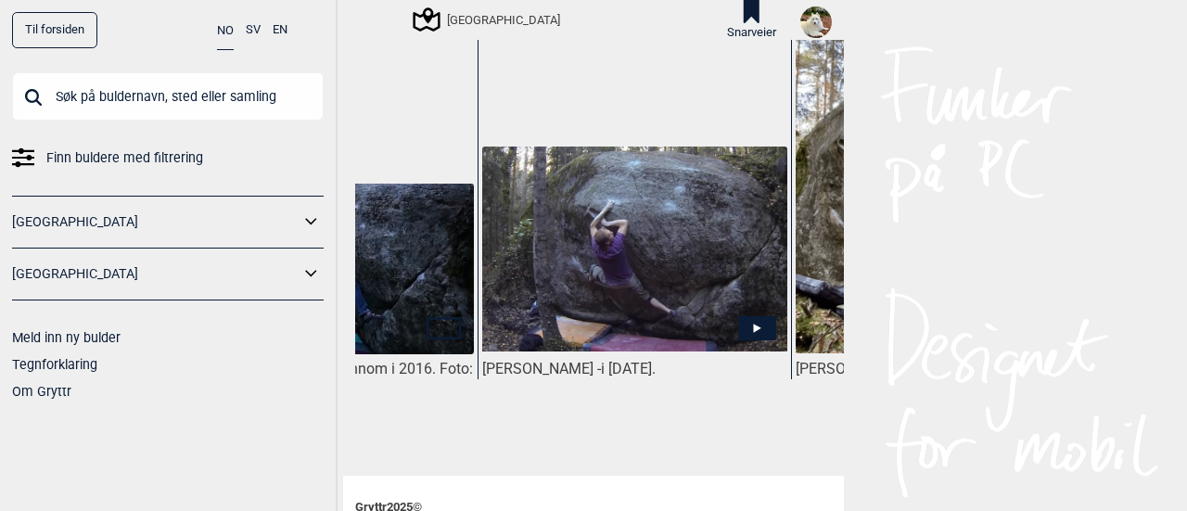
click at [771, 262] on img at bounding box center [634, 249] width 305 height 205
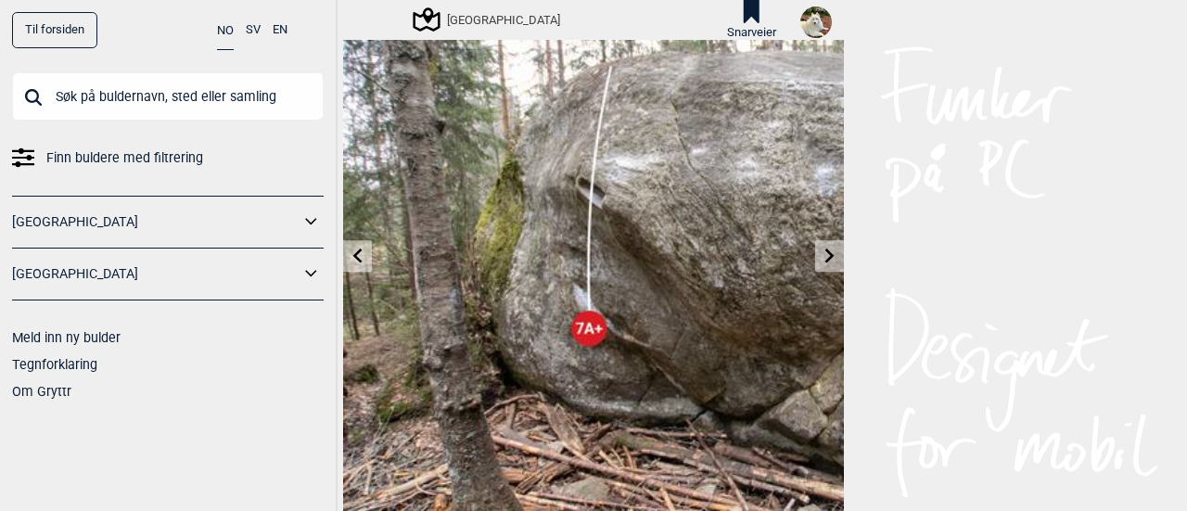
scroll to position [61, 0]
